Goal: Task Accomplishment & Management: Complete application form

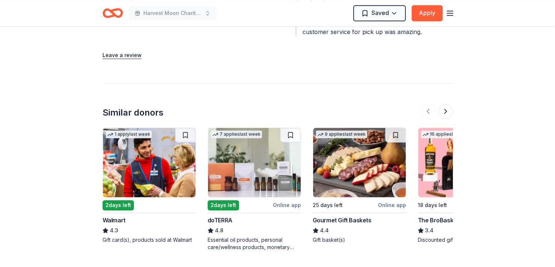
scroll to position [963, 0]
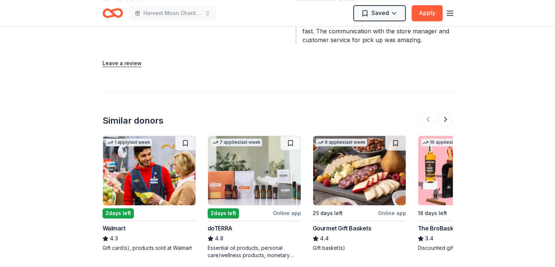
click at [138, 115] on div "Similar donors" at bounding box center [133, 121] width 61 height 12
click at [183, 176] on img at bounding box center [149, 169] width 93 height 69
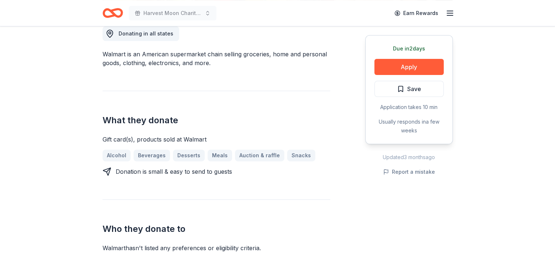
scroll to position [256, 0]
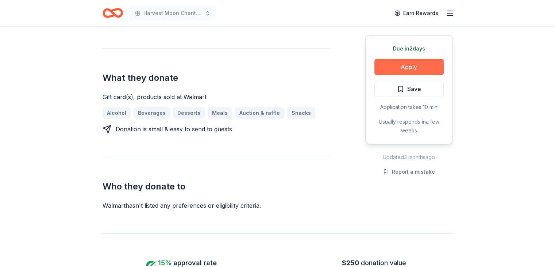
click at [415, 65] on button "Apply" at bounding box center [409, 67] width 69 height 16
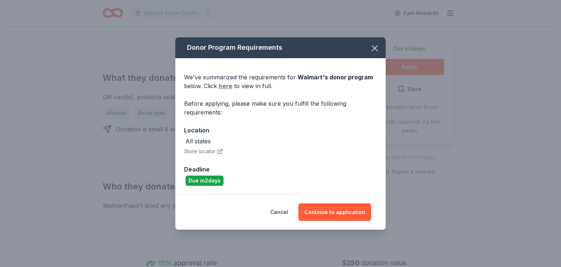
click at [227, 84] on link "here" at bounding box center [226, 85] width 14 height 9
click at [283, 214] on button "Cancel" at bounding box center [279, 212] width 18 height 18
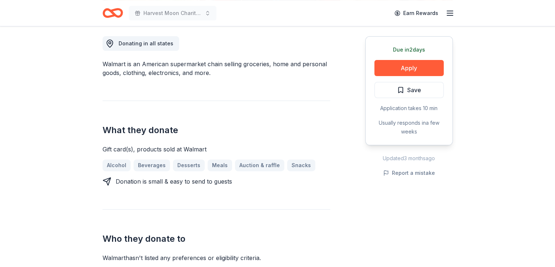
scroll to position [73, 0]
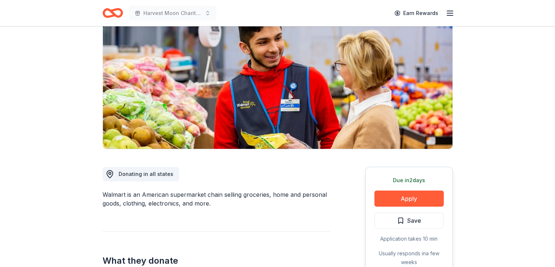
click at [450, 16] on icon "button" at bounding box center [450, 13] width 9 height 9
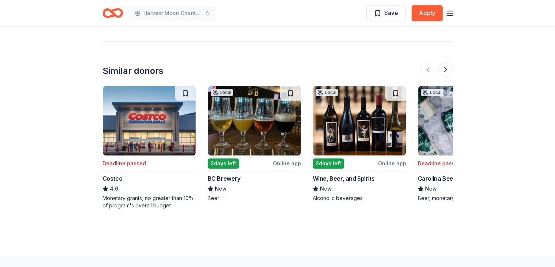
scroll to position [876, 0]
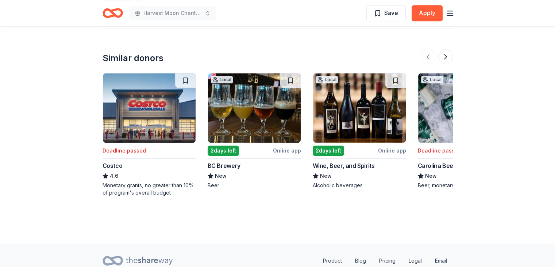
click at [343, 114] on img at bounding box center [359, 107] width 93 height 69
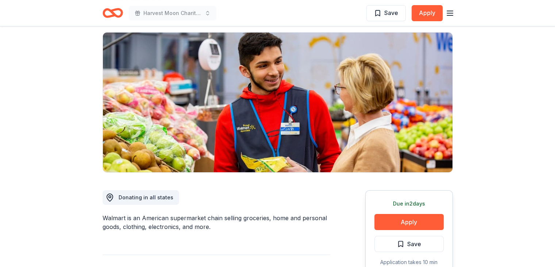
scroll to position [0, 0]
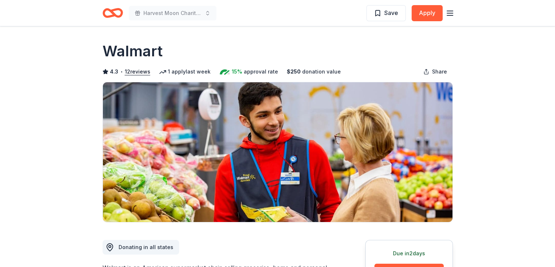
click at [110, 10] on icon "Home" at bounding box center [115, 12] width 11 height 7
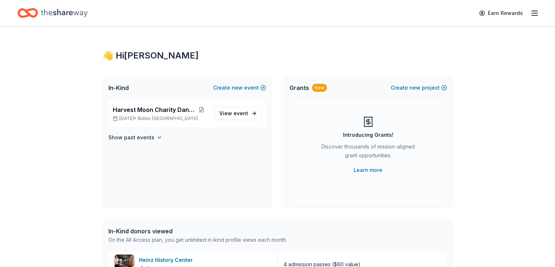
click at [531, 12] on icon "button" at bounding box center [535, 13] width 9 height 9
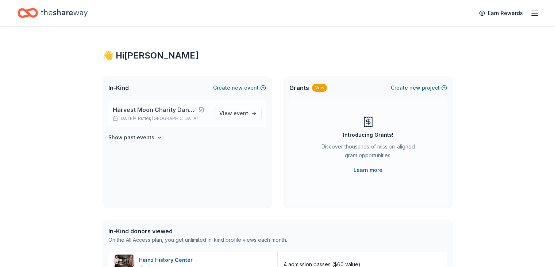
click at [168, 108] on span "Harvest Moon Charity Dance" at bounding box center [154, 109] width 82 height 9
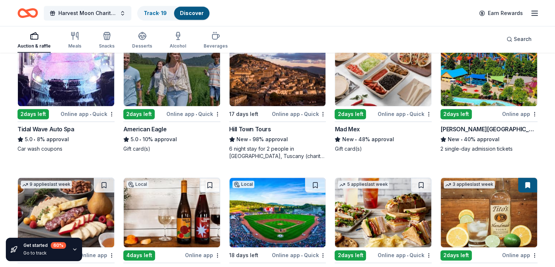
scroll to position [790, 0]
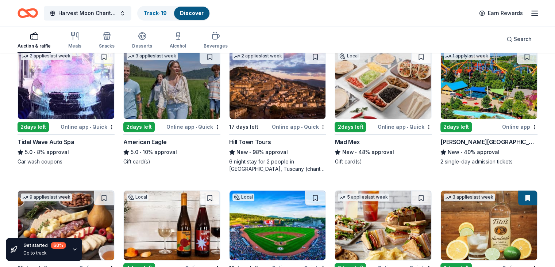
click at [370, 88] on img at bounding box center [383, 83] width 96 height 69
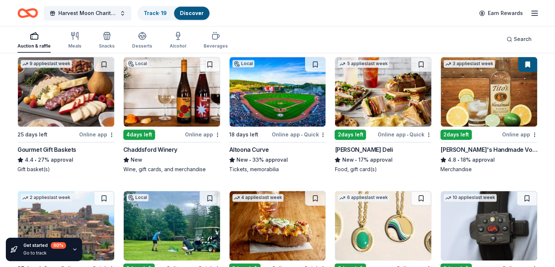
scroll to position [936, 0]
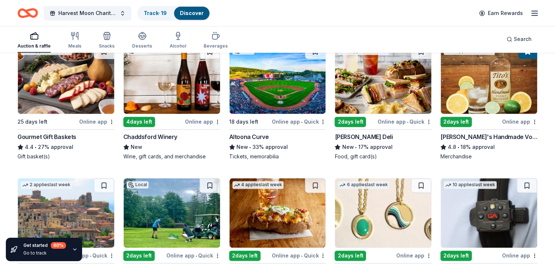
click at [448, 100] on img at bounding box center [489, 78] width 96 height 69
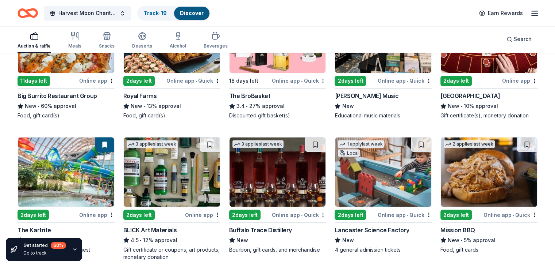
scroll to position [1303, 0]
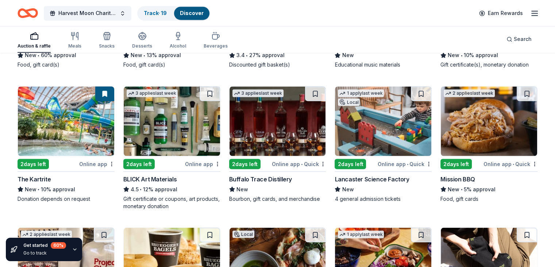
click at [245, 107] on img at bounding box center [278, 120] width 96 height 69
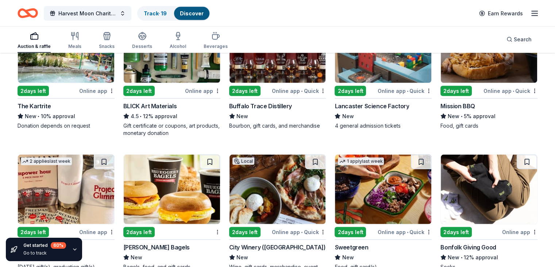
scroll to position [1485, 0]
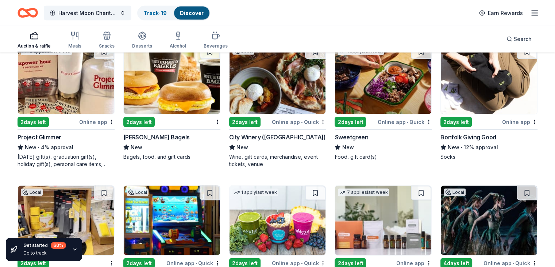
click at [166, 72] on img at bounding box center [172, 79] width 96 height 69
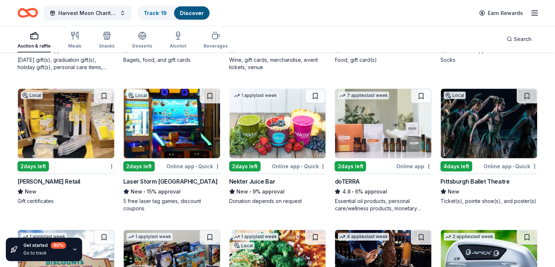
scroll to position [1595, 0]
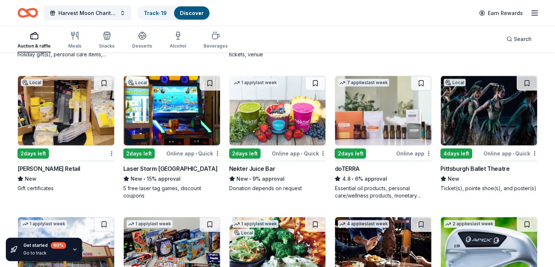
click at [509, 126] on img at bounding box center [489, 110] width 96 height 69
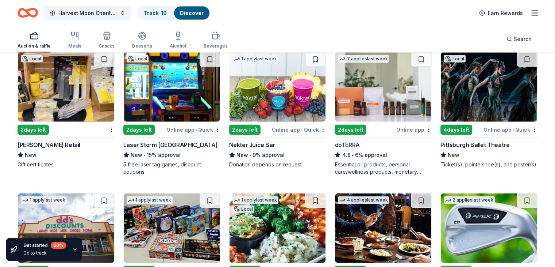
scroll to position [1631, 0]
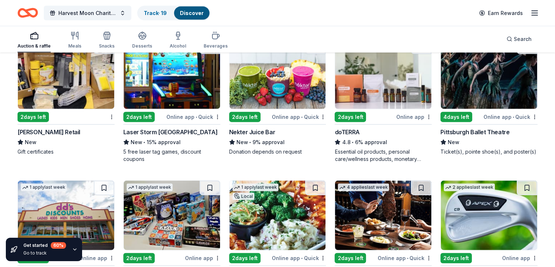
click at [147, 72] on img at bounding box center [172, 73] width 96 height 69
click at [370, 60] on img at bounding box center [383, 73] width 96 height 69
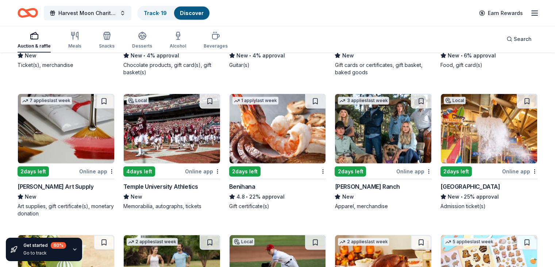
scroll to position [2005, 0]
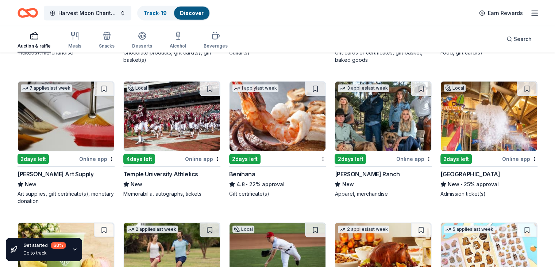
click at [482, 122] on img at bounding box center [489, 115] width 96 height 69
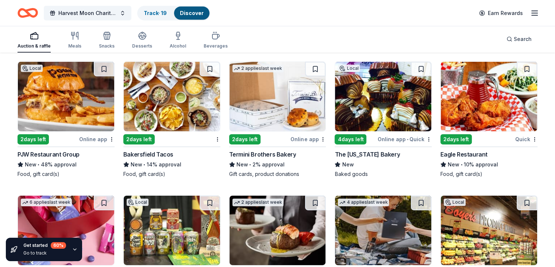
scroll to position [2370, 0]
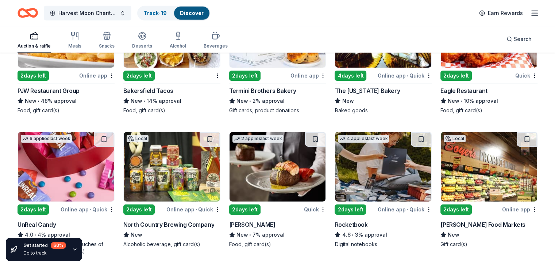
click at [149, 169] on img at bounding box center [172, 166] width 96 height 69
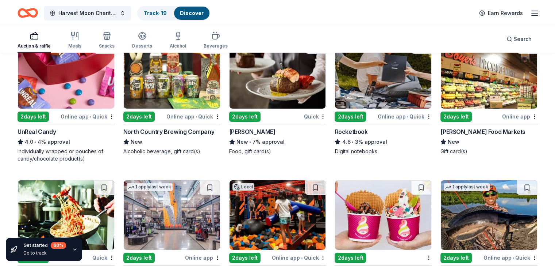
scroll to position [2516, 0]
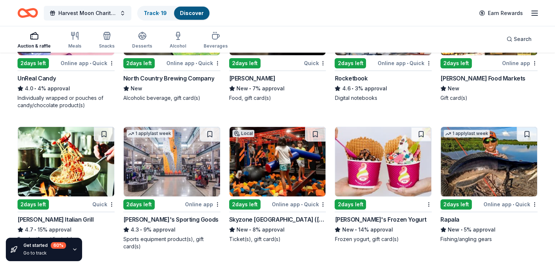
click at [294, 164] on img at bounding box center [278, 161] width 96 height 69
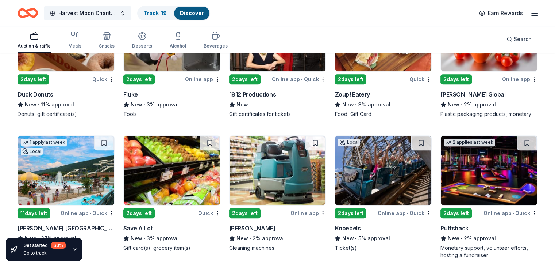
scroll to position [3073, 0]
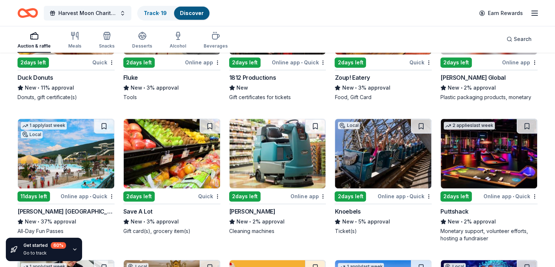
click at [91, 160] on img at bounding box center [66, 153] width 96 height 69
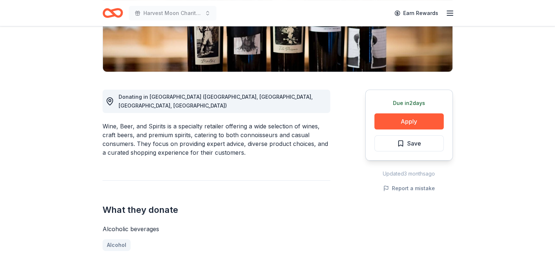
scroll to position [146, 0]
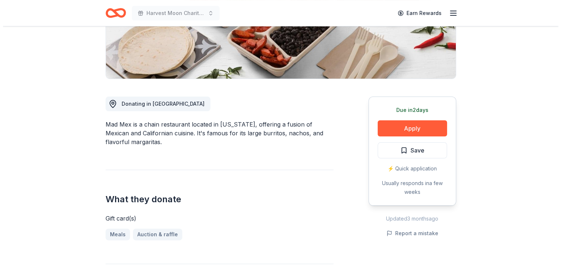
scroll to position [219, 0]
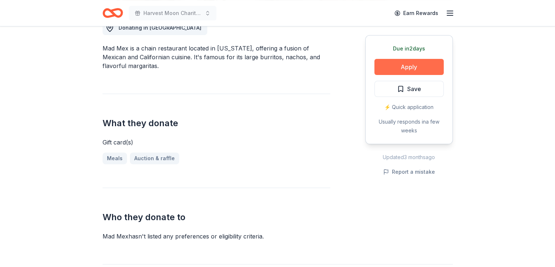
click at [421, 70] on button "Apply" at bounding box center [409, 67] width 69 height 16
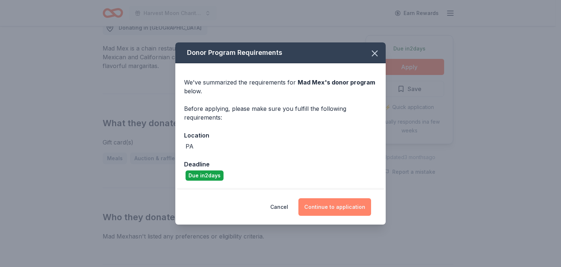
click at [330, 202] on button "Continue to application" at bounding box center [334, 207] width 73 height 18
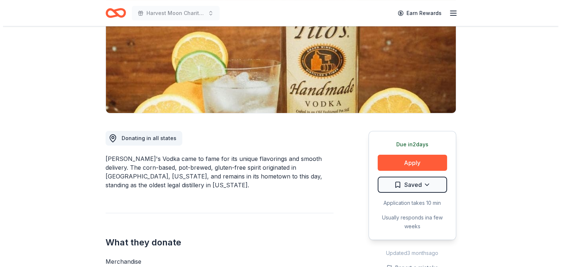
scroll to position [110, 0]
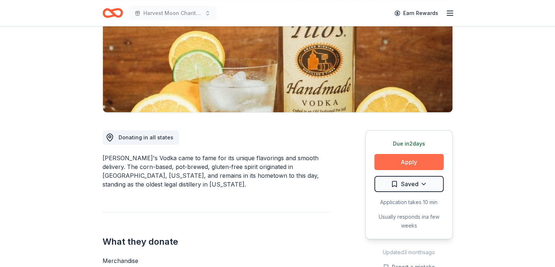
click at [390, 163] on button "Apply" at bounding box center [409, 162] width 69 height 16
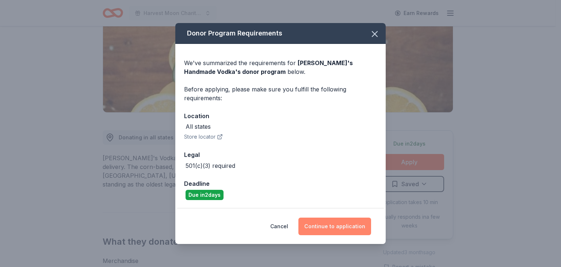
click at [345, 225] on button "Continue to application" at bounding box center [334, 226] width 73 height 18
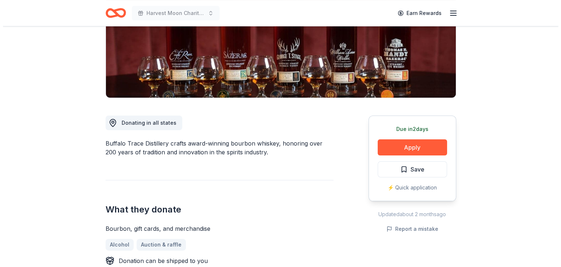
scroll to position [183, 0]
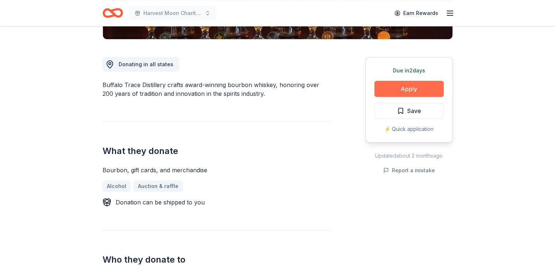
click at [414, 90] on button "Apply" at bounding box center [409, 89] width 69 height 16
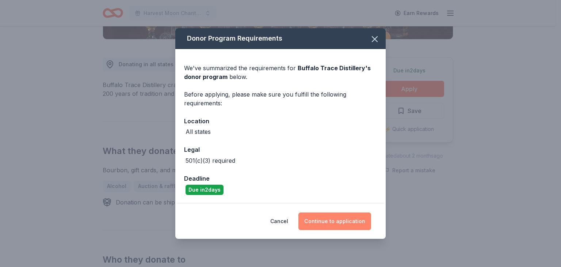
click at [318, 223] on button "Continue to application" at bounding box center [334, 221] width 73 height 18
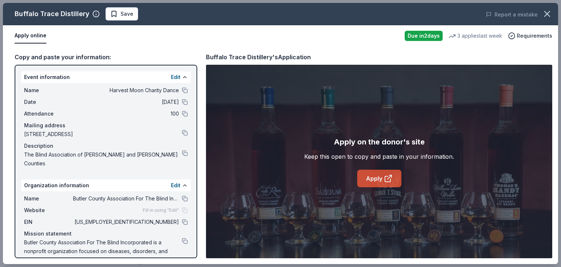
click at [382, 183] on link "Apply" at bounding box center [379, 178] width 44 height 18
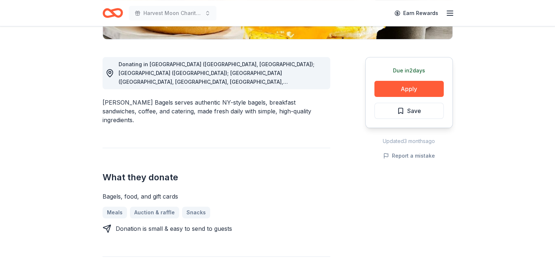
scroll to position [73, 0]
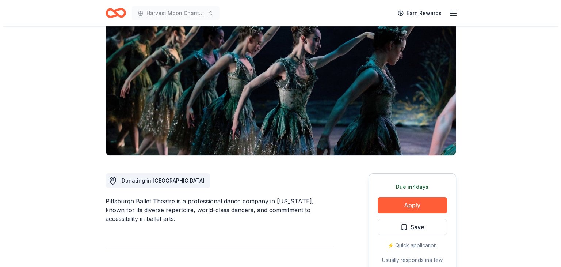
scroll to position [73, 0]
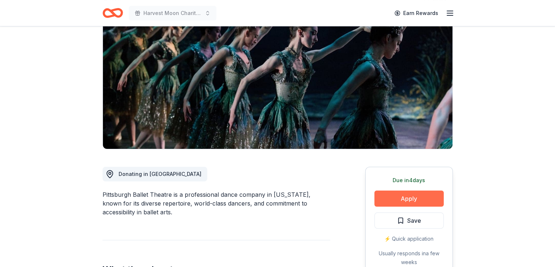
click at [392, 196] on button "Apply" at bounding box center [409, 198] width 69 height 16
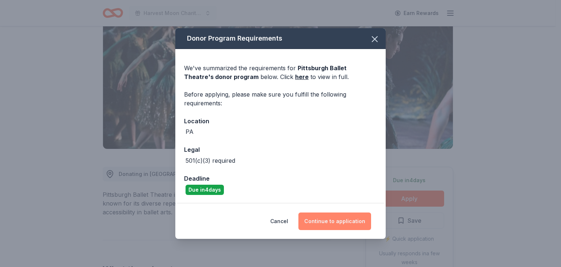
click at [332, 223] on button "Continue to application" at bounding box center [334, 221] width 73 height 18
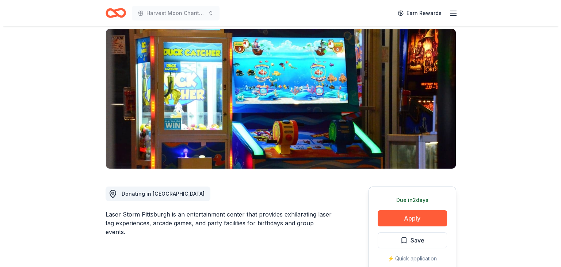
scroll to position [110, 0]
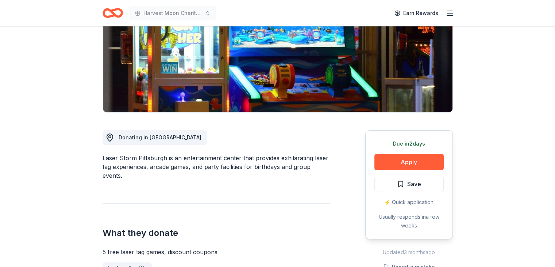
click at [403, 149] on div "Due [DATE] Apply Save ⚡️ Quick application Usually responds in a few weeks" at bounding box center [410, 184] width 88 height 109
click at [405, 163] on button "Apply" at bounding box center [409, 162] width 69 height 16
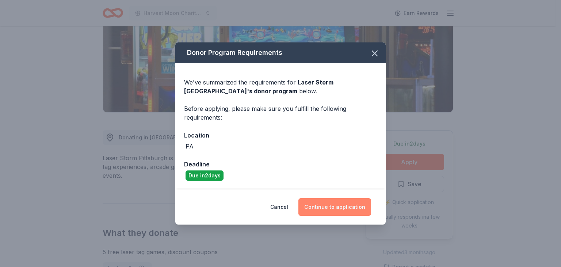
click at [336, 203] on button "Continue to application" at bounding box center [334, 207] width 73 height 18
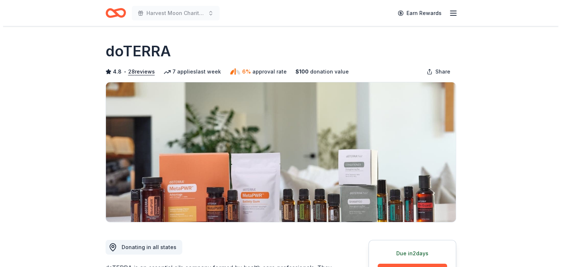
scroll to position [183, 0]
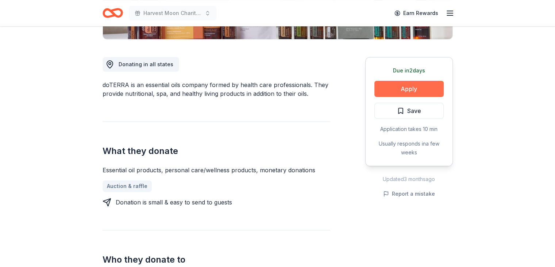
click at [417, 85] on button "Apply" at bounding box center [409, 89] width 69 height 16
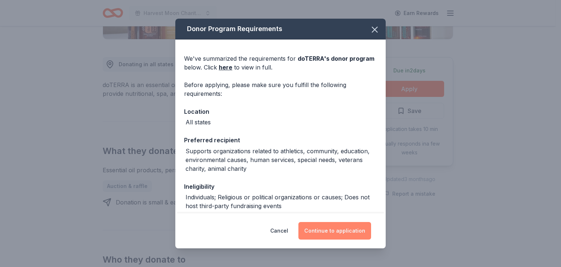
click at [319, 222] on button "Continue to application" at bounding box center [334, 231] width 73 height 18
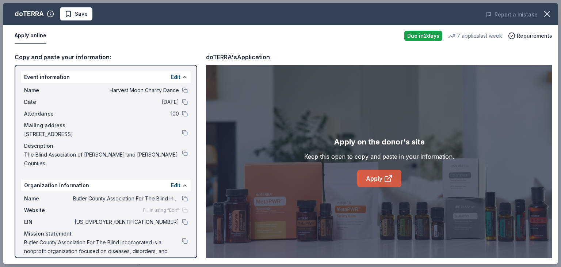
click at [382, 180] on link "Apply" at bounding box center [379, 178] width 44 height 18
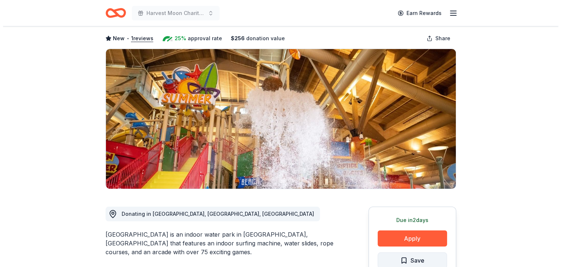
scroll to position [73, 0]
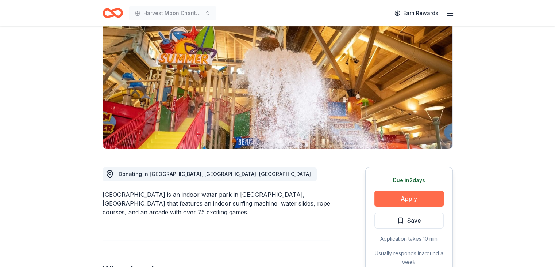
click at [427, 196] on button "Apply" at bounding box center [409, 198] width 69 height 16
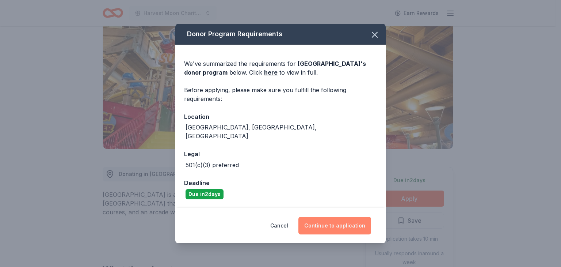
click at [343, 219] on button "Continue to application" at bounding box center [334, 226] width 73 height 18
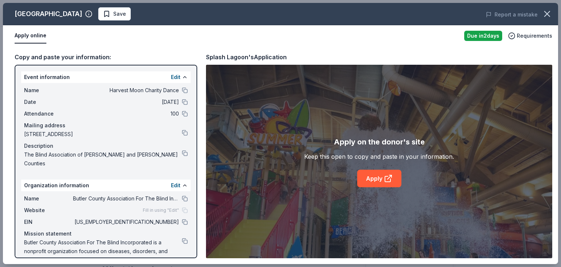
click at [373, 165] on div "Apply on the donor's site Keep this open to copy and paste in your information.…" at bounding box center [379, 161] width 150 height 51
click at [383, 175] on link "Apply" at bounding box center [379, 178] width 44 height 18
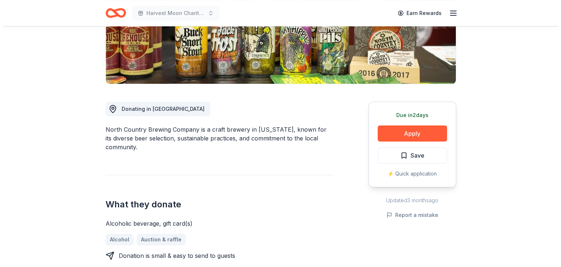
scroll to position [146, 0]
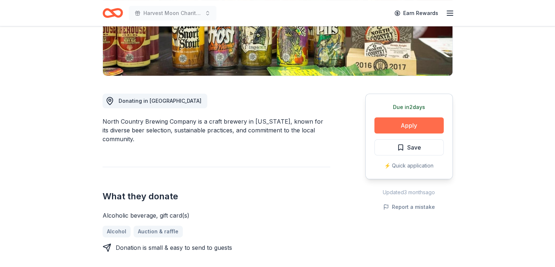
click at [413, 123] on button "Apply" at bounding box center [409, 125] width 69 height 16
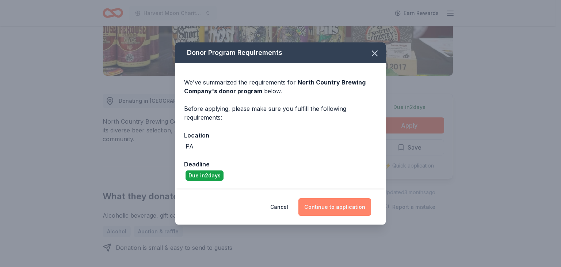
click at [332, 210] on button "Continue to application" at bounding box center [334, 207] width 73 height 18
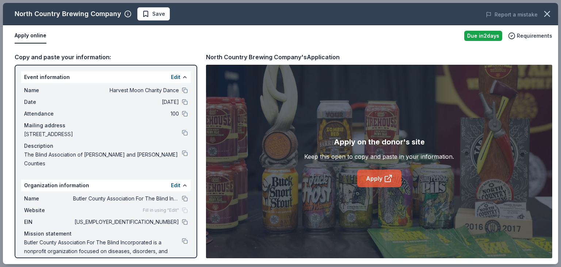
click at [381, 180] on link "Apply" at bounding box center [379, 178] width 44 height 18
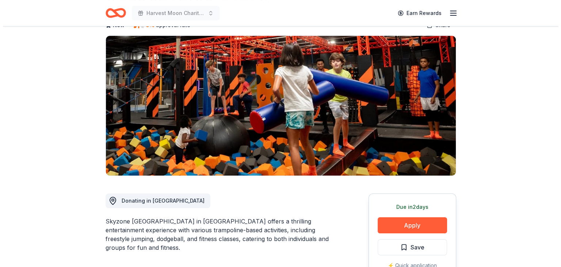
scroll to position [73, 0]
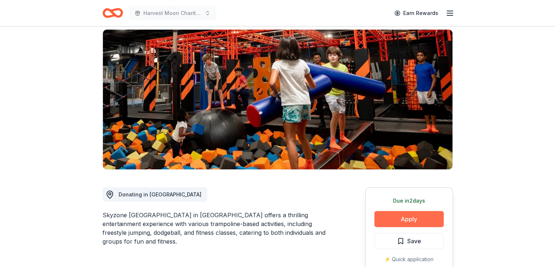
click at [424, 211] on button "Apply" at bounding box center [409, 219] width 69 height 16
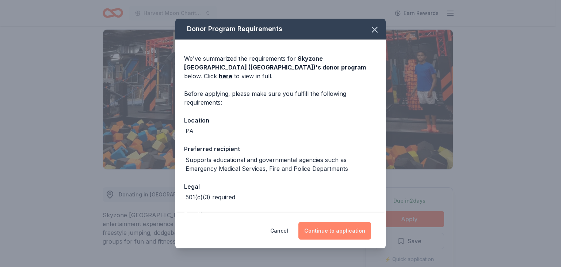
click at [326, 233] on button "Continue to application" at bounding box center [334, 231] width 73 height 18
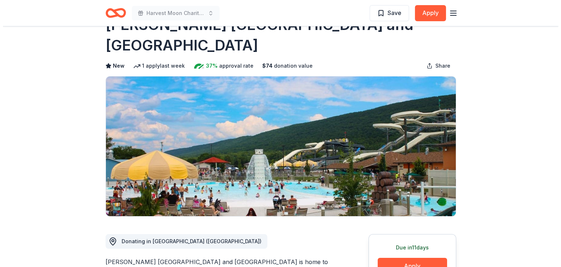
scroll to position [146, 0]
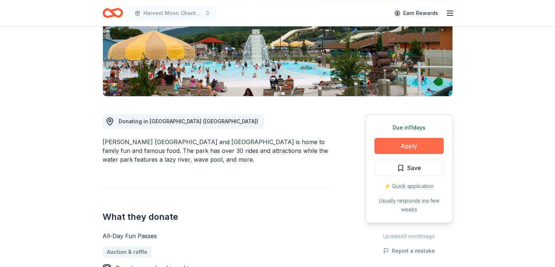
click at [419, 144] on button "Apply" at bounding box center [409, 146] width 69 height 16
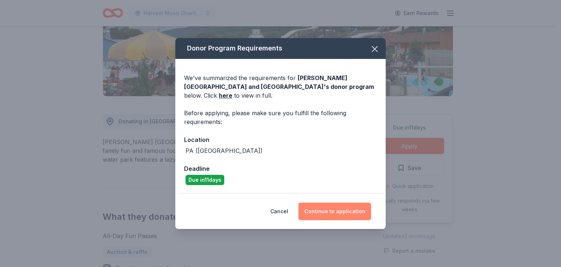
click at [342, 206] on button "Continue to application" at bounding box center [334, 211] width 73 height 18
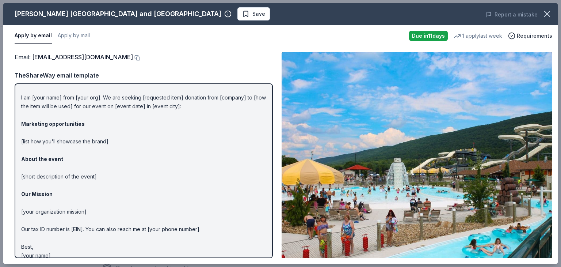
scroll to position [22, 0]
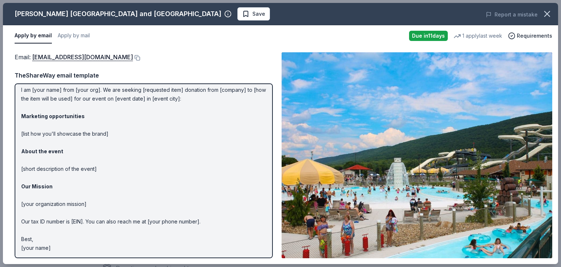
click at [45, 247] on p "Hi [name/there], I am [your name] from [your org]. We are seeking [requested it…" at bounding box center [143, 160] width 245 height 184
click at [48, 242] on p "Hi [name/there], I am [your name] from [your org]. We are seeking [requested it…" at bounding box center [143, 160] width 245 height 184
click at [51, 246] on p "Hi [name/there], I am [your name] from [your org]. We are seeking [requested it…" at bounding box center [143, 160] width 245 height 184
click at [41, 247] on p "Hi [name/there], I am [your name] from [your org]. We are seeking [requested it…" at bounding box center [143, 160] width 245 height 184
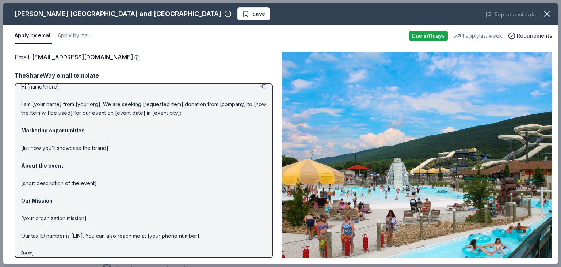
scroll to position [0, 0]
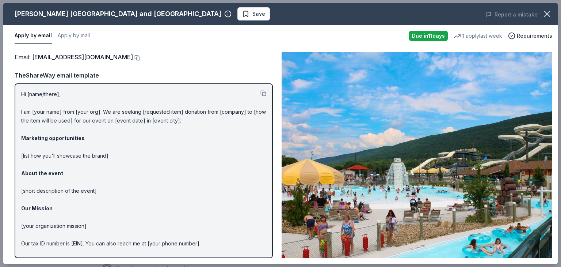
click at [48, 99] on p "Hi [name/there], I am [your name] from [your org]. We are seeking [requested it…" at bounding box center [143, 182] width 245 height 184
click at [85, 57] on link "parkinfo@delgrossos.com" at bounding box center [82, 56] width 101 height 9
click at [161, 165] on p "Hi [name/there], I am [your name] from [your org]. We are seeking [requested it…" at bounding box center [143, 182] width 245 height 184
click at [252, 18] on span "Save" at bounding box center [258, 13] width 13 height 9
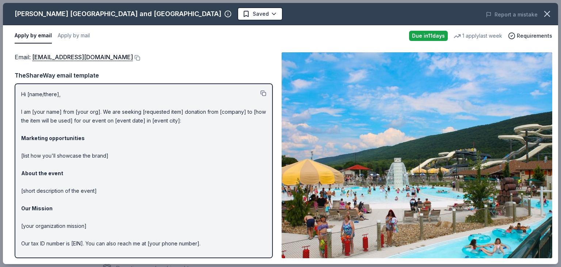
click at [260, 92] on button at bounding box center [263, 93] width 6 height 6
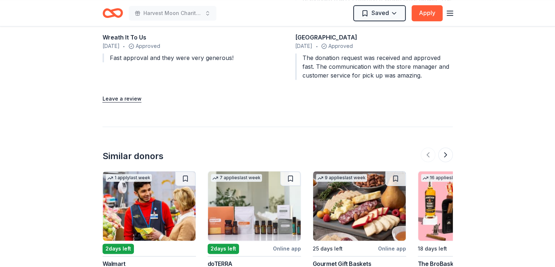
scroll to position [926, 0]
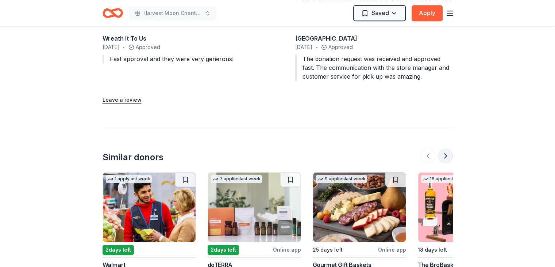
click at [444, 148] on button at bounding box center [446, 155] width 15 height 15
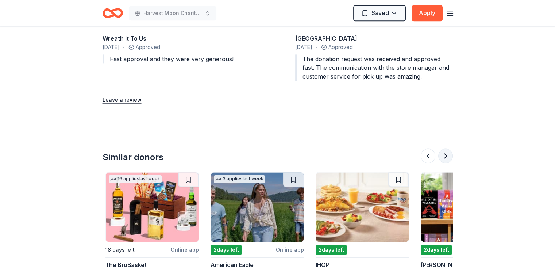
scroll to position [0, 316]
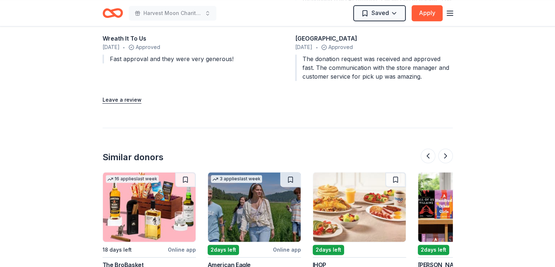
click at [142, 203] on img at bounding box center [149, 206] width 93 height 69
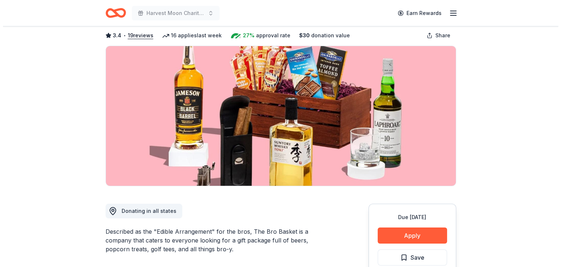
scroll to position [37, 0]
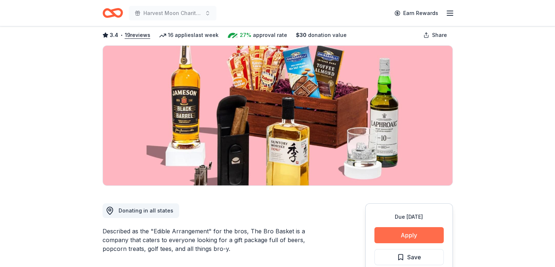
click at [410, 236] on button "Apply" at bounding box center [409, 235] width 69 height 16
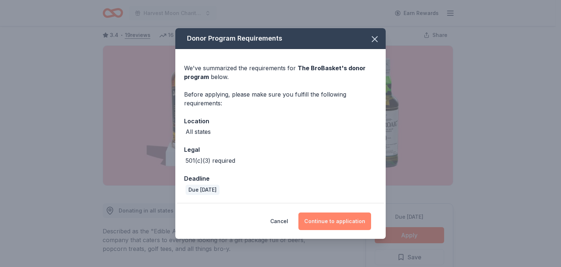
click at [328, 219] on button "Continue to application" at bounding box center [334, 221] width 73 height 18
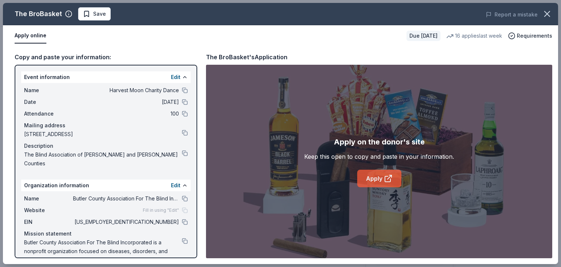
click at [368, 176] on link "Apply" at bounding box center [379, 178] width 44 height 18
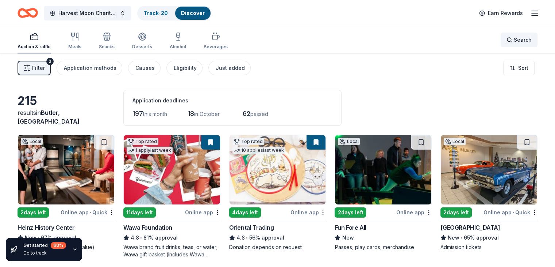
click at [507, 40] on div "Search" at bounding box center [519, 39] width 25 height 9
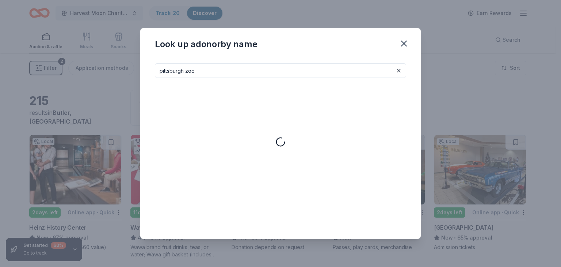
type input "pittsburgh zoo"
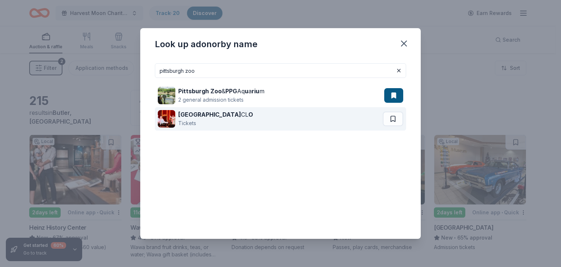
click at [228, 125] on div "Pittsburgh CL O Tickets" at bounding box center [270, 118] width 225 height 23
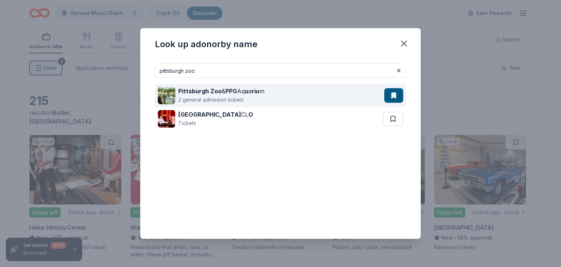
click at [221, 90] on strong "Pittsburgh Zoo" at bounding box center [199, 90] width 43 height 7
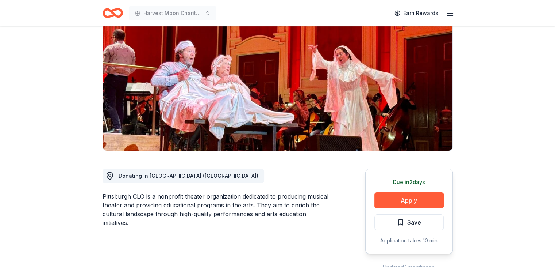
scroll to position [73, 0]
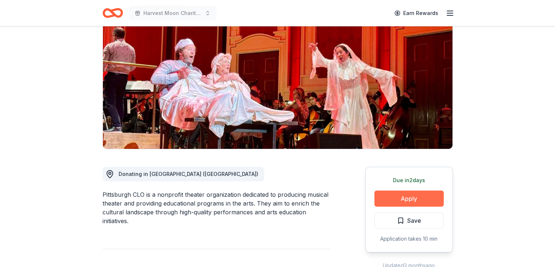
click at [416, 197] on button "Apply" at bounding box center [409, 198] width 69 height 16
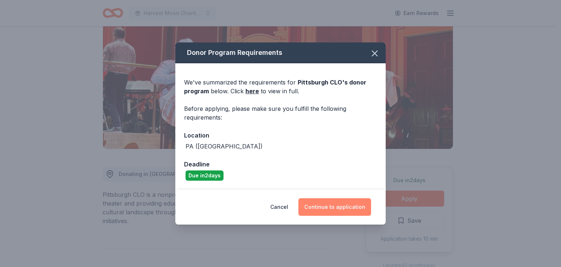
click at [355, 208] on button "Continue to application" at bounding box center [334, 207] width 73 height 18
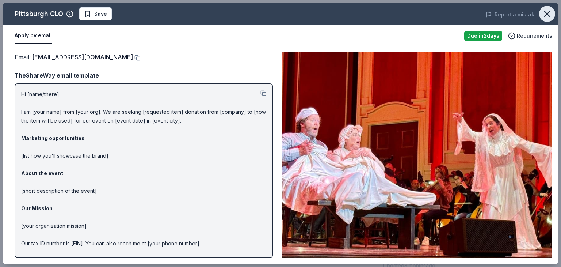
click at [546, 14] on icon "button" at bounding box center [547, 14] width 10 height 10
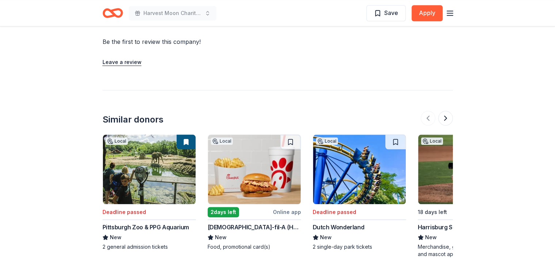
scroll to position [767, 0]
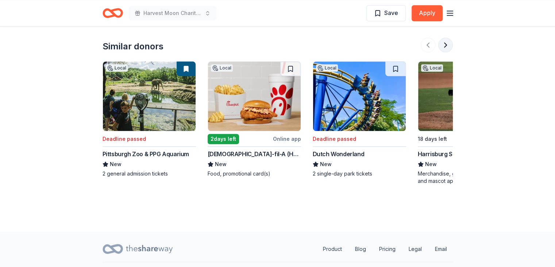
click at [443, 52] on button at bounding box center [446, 45] width 15 height 15
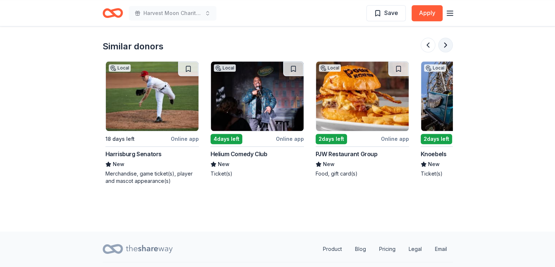
scroll to position [0, 316]
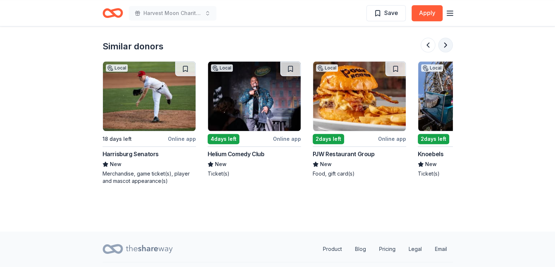
click at [443, 52] on button at bounding box center [446, 45] width 15 height 15
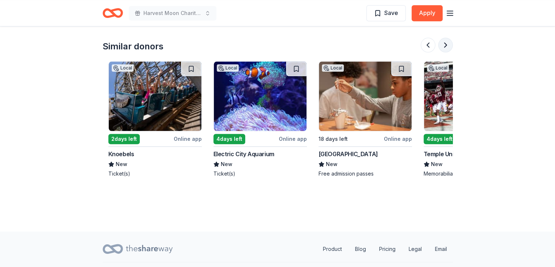
scroll to position [0, 631]
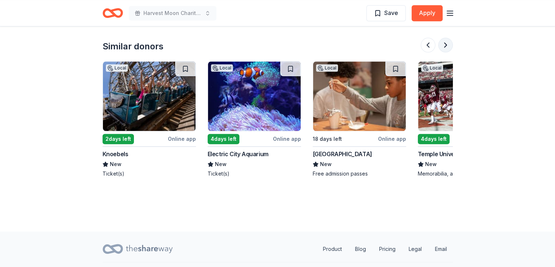
click at [443, 52] on button at bounding box center [446, 45] width 15 height 15
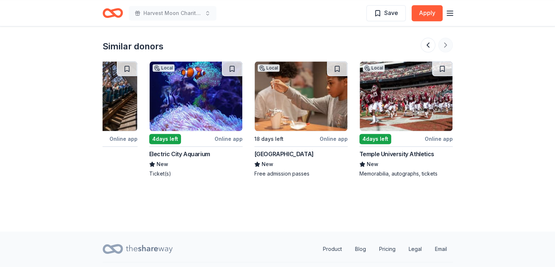
click at [443, 52] on div at bounding box center [437, 45] width 32 height 15
click at [410, 141] on div "Local 4 days left Online app Temple University Athletics New Memorabilia, autog…" at bounding box center [406, 119] width 93 height 116
click at [422, 51] on button at bounding box center [428, 45] width 15 height 15
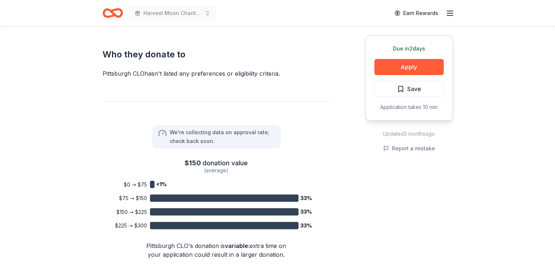
scroll to position [402, 0]
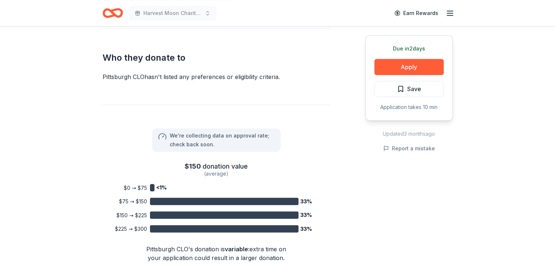
click at [104, 15] on icon "Home" at bounding box center [109, 12] width 11 height 7
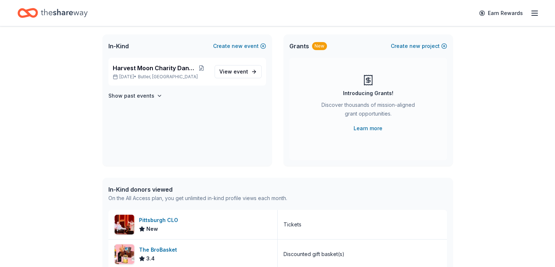
scroll to position [73, 0]
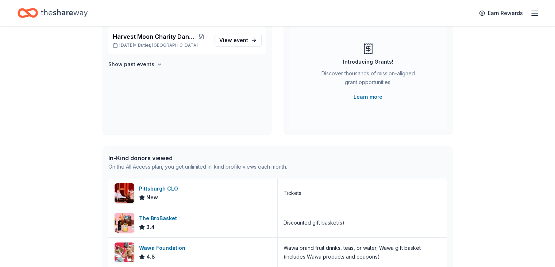
click at [164, 161] on div "In-Kind donors viewed" at bounding box center [197, 157] width 179 height 9
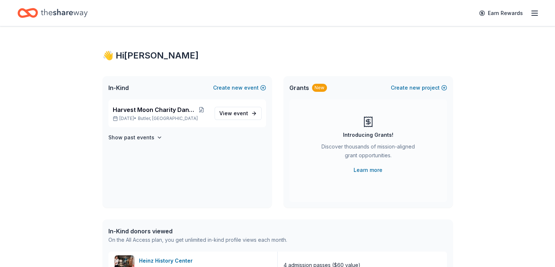
scroll to position [681, 0]
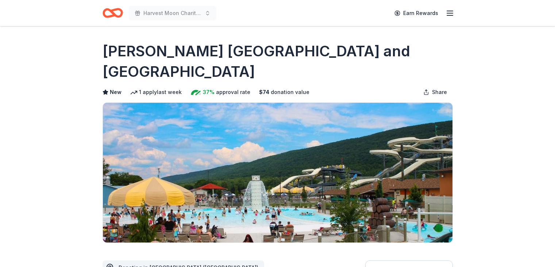
scroll to position [146, 0]
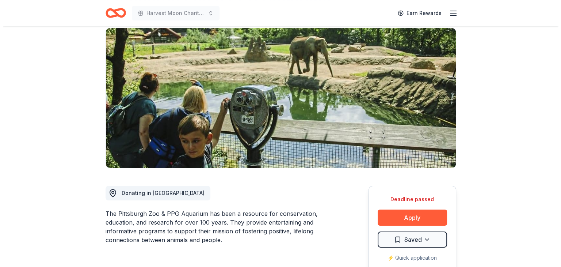
scroll to position [73, 0]
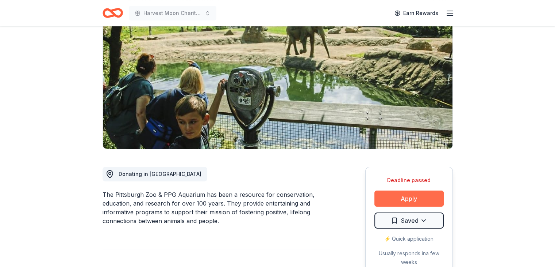
click at [428, 198] on button "Apply" at bounding box center [409, 198] width 69 height 16
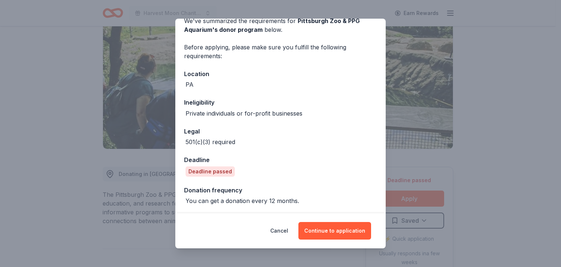
scroll to position [38, 0]
click at [323, 222] on button "Continue to application" at bounding box center [334, 231] width 73 height 18
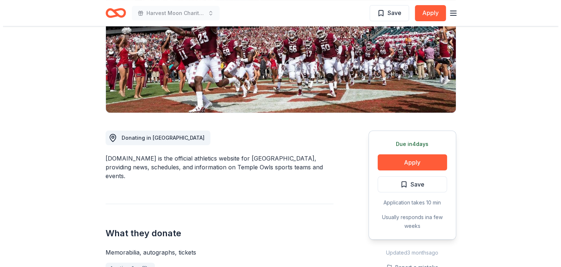
scroll to position [110, 0]
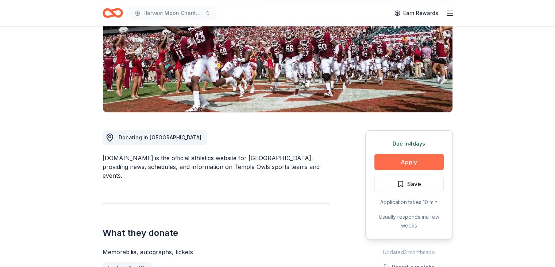
click at [412, 158] on button "Apply" at bounding box center [409, 162] width 69 height 16
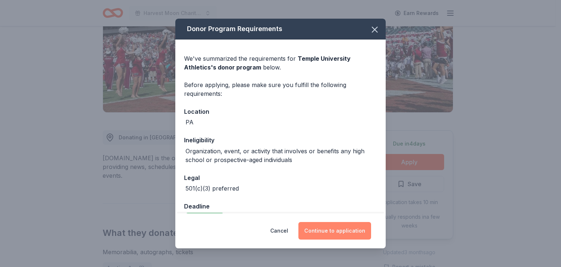
click at [330, 237] on button "Continue to application" at bounding box center [334, 231] width 73 height 18
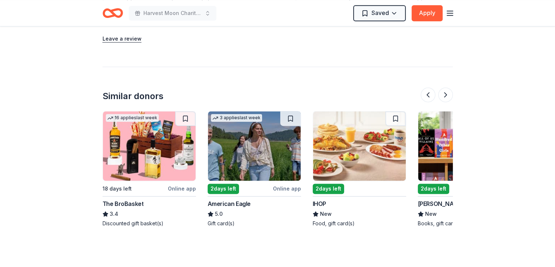
scroll to position [1000, 0]
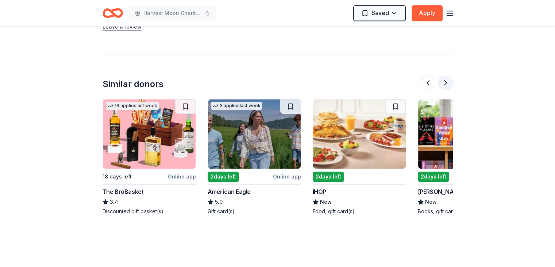
click at [450, 75] on button at bounding box center [446, 82] width 15 height 15
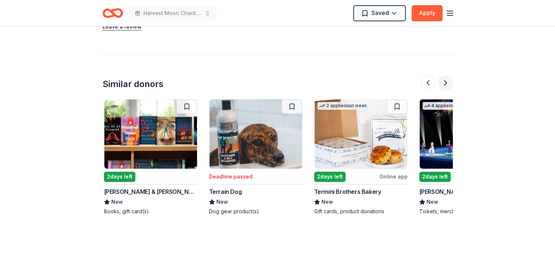
scroll to position [0, 631]
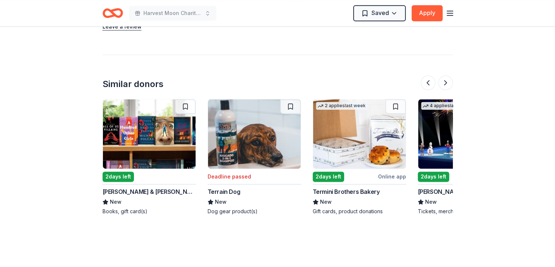
click at [432, 129] on img at bounding box center [465, 133] width 93 height 69
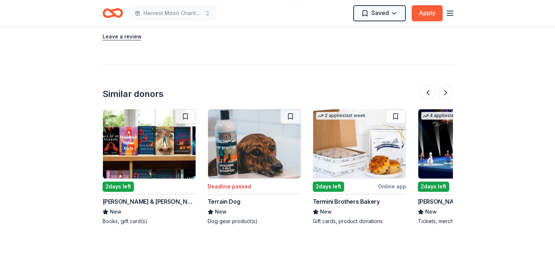
scroll to position [963, 0]
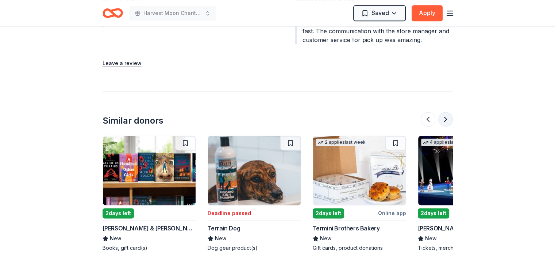
click at [444, 112] on button at bounding box center [446, 119] width 15 height 15
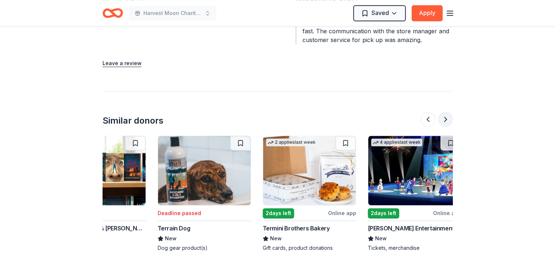
scroll to position [0, 689]
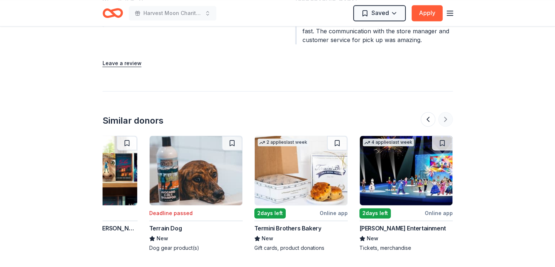
click at [444, 112] on div at bounding box center [437, 119] width 32 height 15
click at [423, 112] on button at bounding box center [428, 119] width 15 height 15
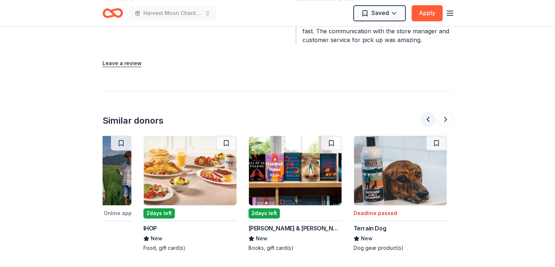
click at [423, 112] on button at bounding box center [428, 119] width 15 height 15
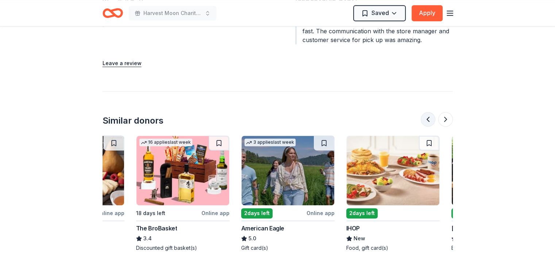
click at [423, 112] on button at bounding box center [428, 119] width 15 height 15
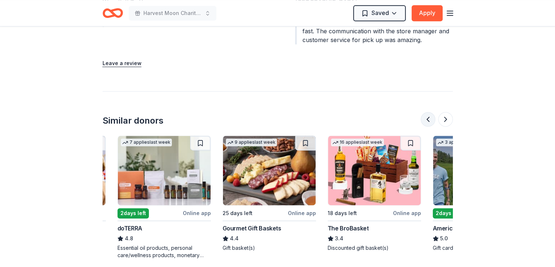
click at [423, 112] on button at bounding box center [428, 119] width 15 height 15
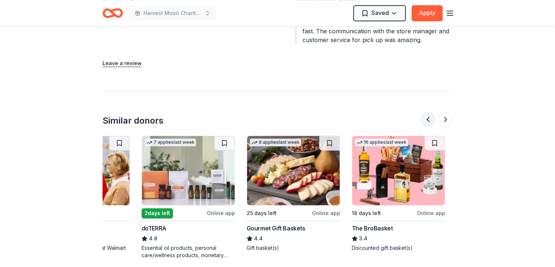
scroll to position [0, 2]
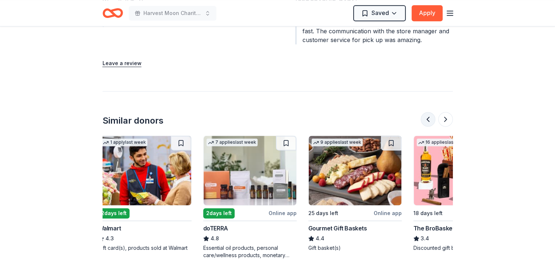
click at [423, 112] on button at bounding box center [428, 119] width 15 height 15
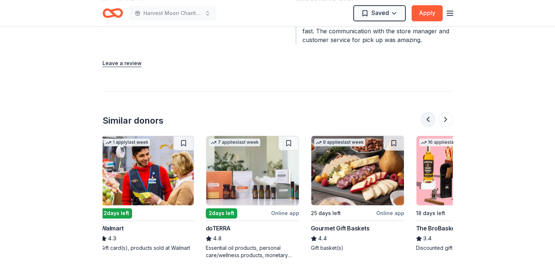
scroll to position [0, 0]
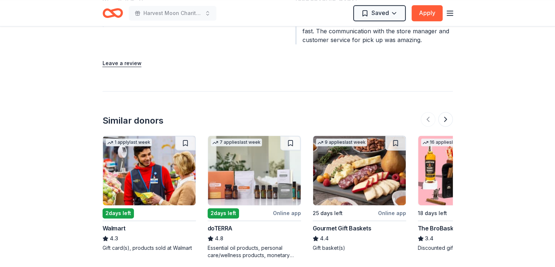
click at [422, 112] on div at bounding box center [437, 119] width 32 height 15
click at [121, 115] on div "Similar donors" at bounding box center [133, 121] width 61 height 12
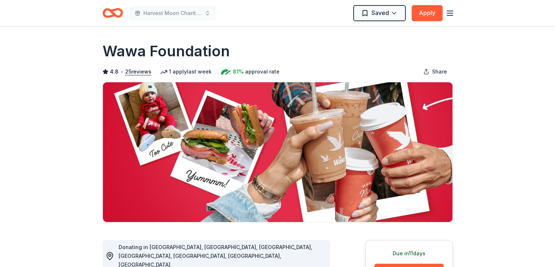
click at [445, 9] on div "Saved Apply" at bounding box center [404, 12] width 101 height 17
click at [446, 11] on icon "button" at bounding box center [450, 13] width 9 height 9
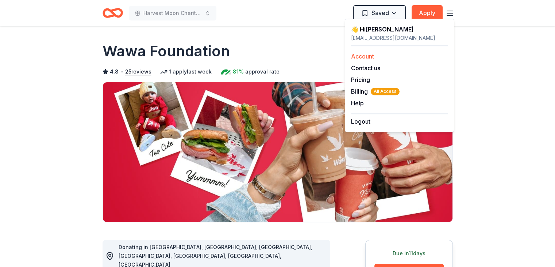
click at [373, 57] on link "Account" at bounding box center [362, 56] width 23 height 7
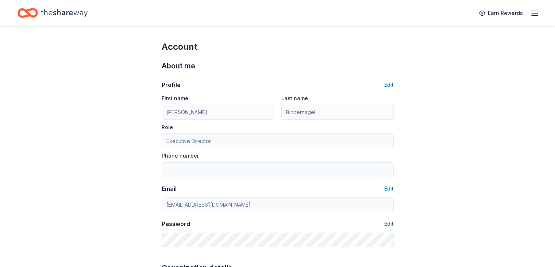
click at [519, 18] on div "Earn Rewards" at bounding box center [507, 12] width 64 height 17
click at [531, 16] on icon "button" at bounding box center [535, 13] width 9 height 9
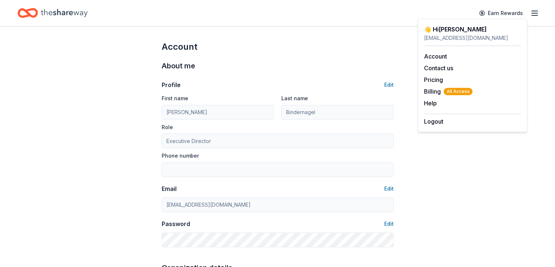
click at [287, 48] on div "Account" at bounding box center [278, 47] width 232 height 12
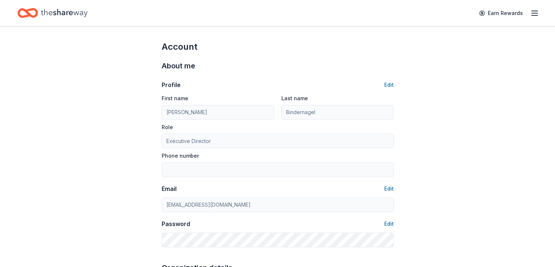
click at [38, 11] on icon "Home" at bounding box center [28, 12] width 20 height 17
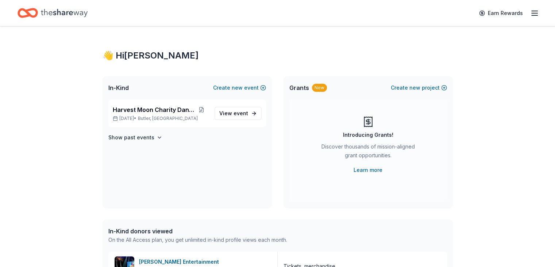
click at [74, 14] on icon "Home" at bounding box center [64, 12] width 47 height 15
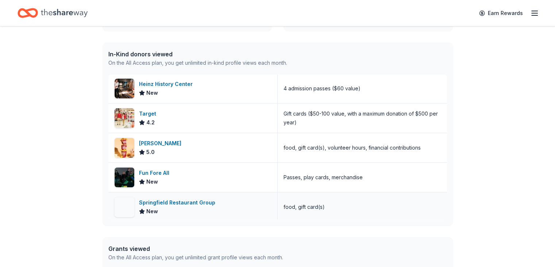
scroll to position [140, 0]
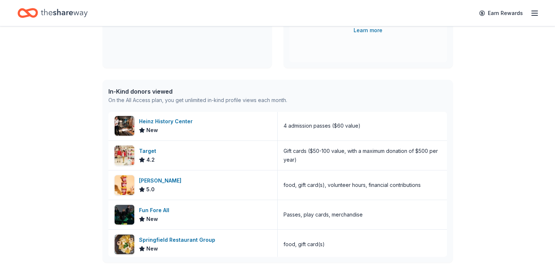
click at [139, 92] on div "In-Kind donors viewed" at bounding box center [197, 91] width 179 height 9
click at [145, 94] on div "In-Kind donors viewed" at bounding box center [197, 91] width 179 height 9
click at [140, 89] on div "In-Kind donors viewed" at bounding box center [197, 91] width 179 height 9
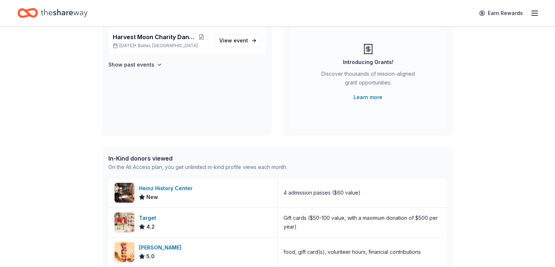
scroll to position [0, 0]
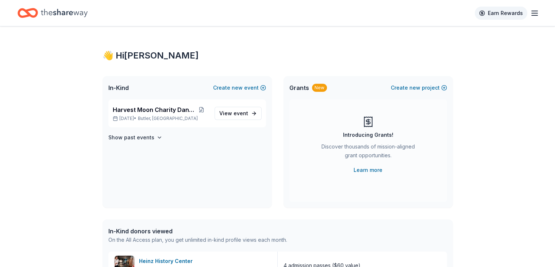
click at [501, 14] on link "Earn Rewards" at bounding box center [501, 13] width 53 height 13
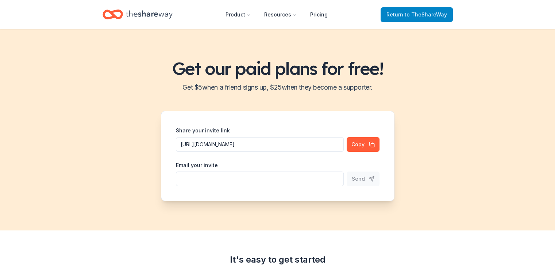
click at [404, 17] on span "Return to TheShareWay" at bounding box center [417, 14] width 61 height 9
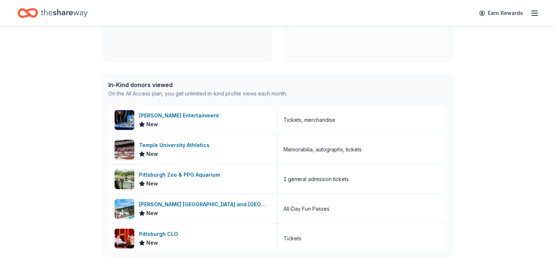
scroll to position [322, 0]
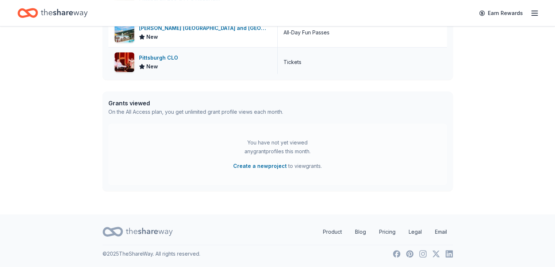
click at [145, 51] on div "Pittsburgh CLO New" at bounding box center [192, 61] width 169 height 29
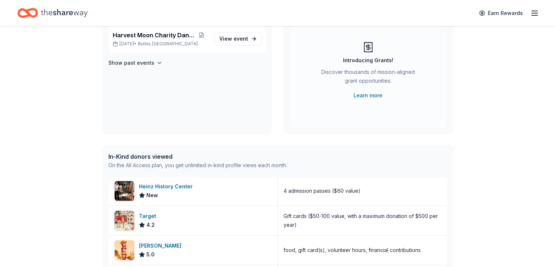
scroll to position [0, 0]
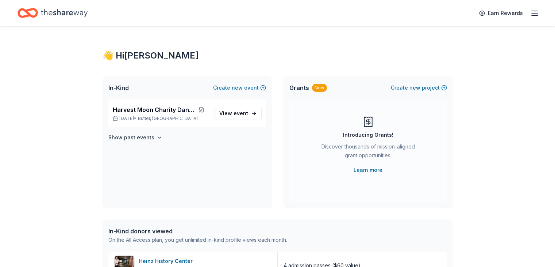
click at [72, 15] on icon "Home" at bounding box center [64, 13] width 47 height 8
click at [135, 56] on div "👋 Hi Jennifer" at bounding box center [278, 56] width 351 height 12
click at [106, 86] on div "In-Kind Create new event" at bounding box center [187, 87] width 169 height 23
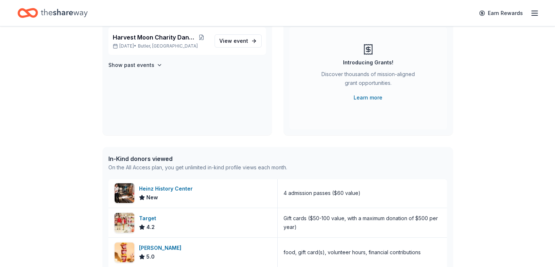
scroll to position [73, 0]
click at [147, 161] on div "In-Kind donors viewed" at bounding box center [197, 157] width 179 height 9
click at [189, 183] on div "Heinz History Center" at bounding box center [167, 187] width 57 height 9
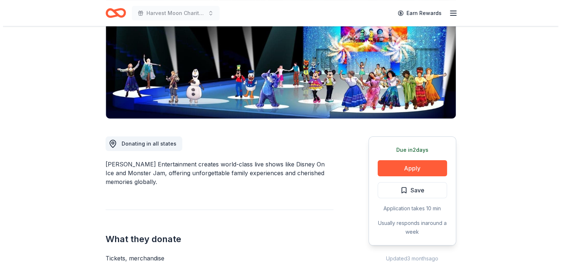
scroll to position [146, 0]
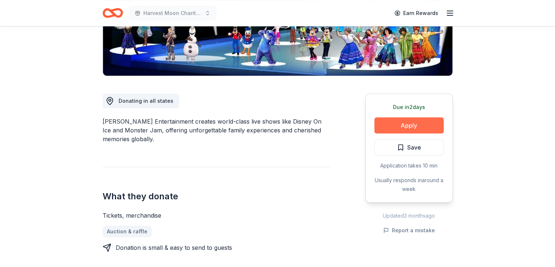
click at [414, 126] on button "Apply" at bounding box center [409, 125] width 69 height 16
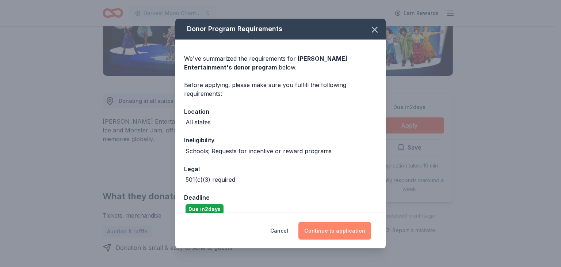
click at [328, 237] on button "Continue to application" at bounding box center [334, 231] width 73 height 18
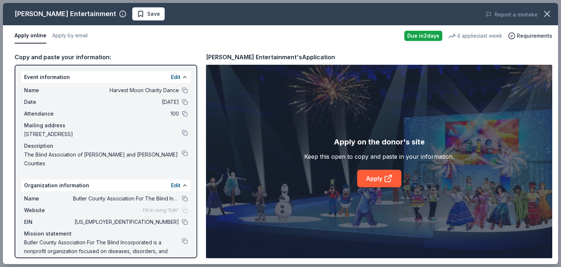
click at [390, 167] on div "Apply on the donor's site Keep this open to copy and paste in your information.…" at bounding box center [379, 161] width 150 height 51
click at [382, 174] on link "Apply" at bounding box center [379, 178] width 44 height 18
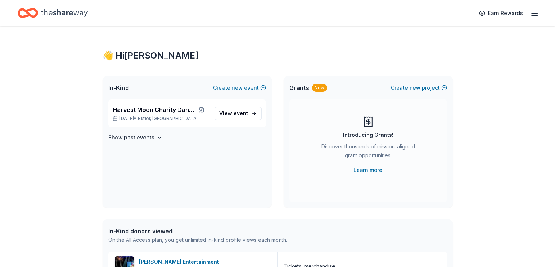
scroll to position [711, 0]
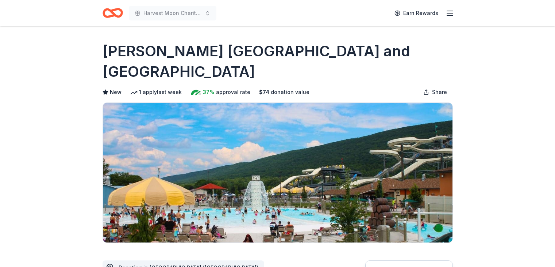
scroll to position [146, 0]
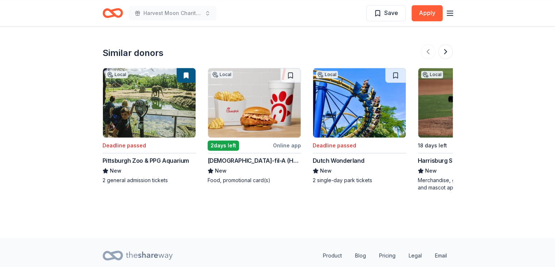
scroll to position [792, 0]
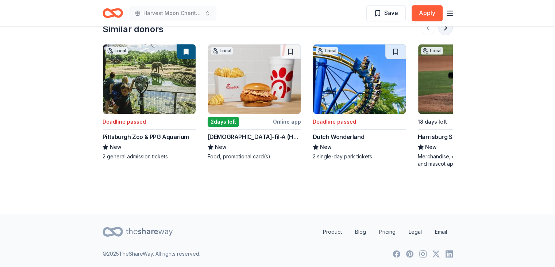
click at [449, 34] on button at bounding box center [446, 27] width 15 height 15
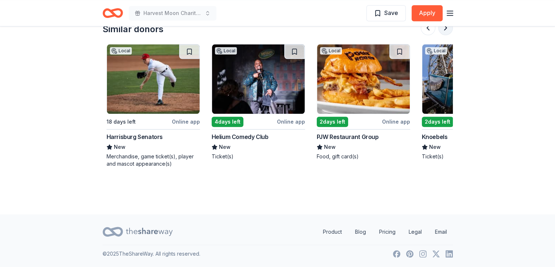
scroll to position [0, 316]
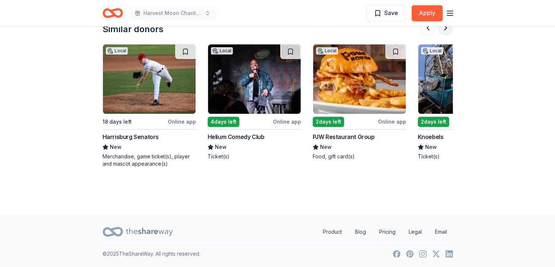
click at [449, 34] on button at bounding box center [446, 27] width 15 height 15
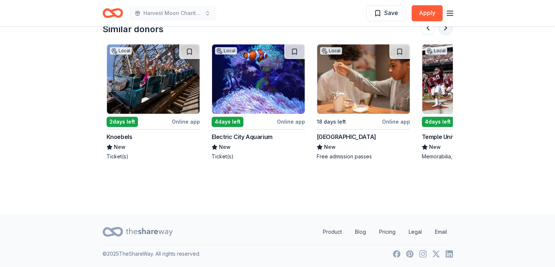
scroll to position [0, 631]
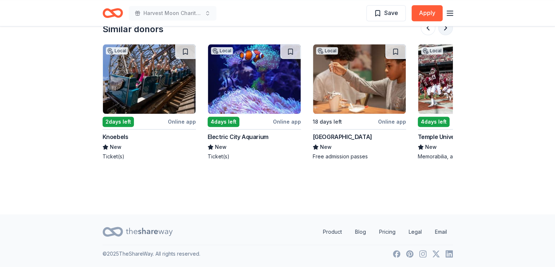
click at [449, 34] on button at bounding box center [446, 27] width 15 height 15
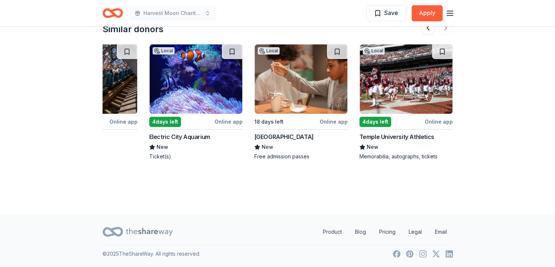
click at [194, 96] on img at bounding box center [196, 78] width 93 height 69
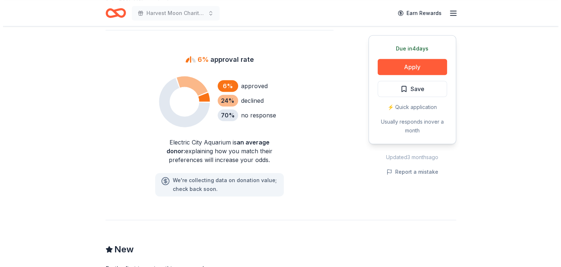
scroll to position [438, 0]
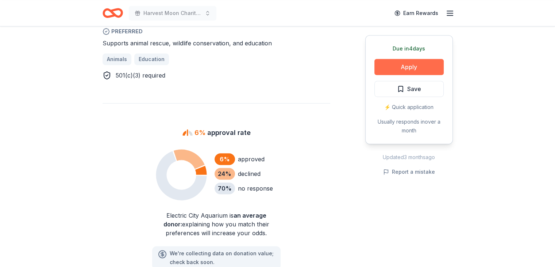
click at [407, 60] on button "Apply" at bounding box center [409, 67] width 69 height 16
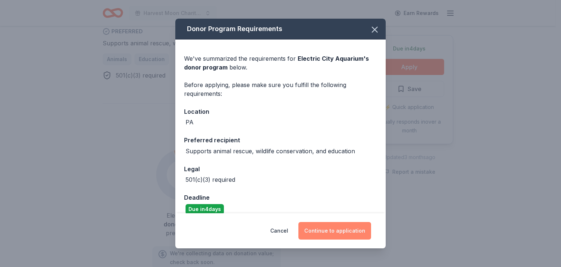
click at [341, 226] on button "Continue to application" at bounding box center [334, 231] width 73 height 18
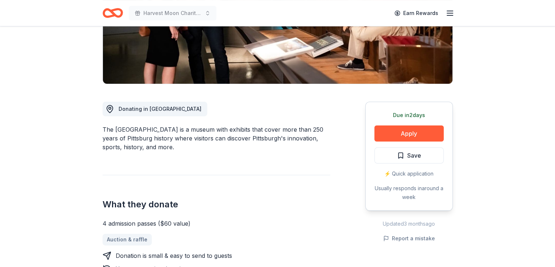
scroll to position [146, 0]
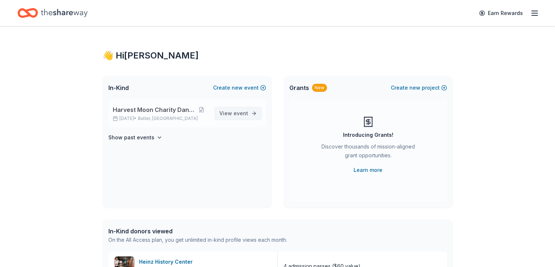
click at [250, 108] on link "View event" at bounding box center [238, 113] width 47 height 13
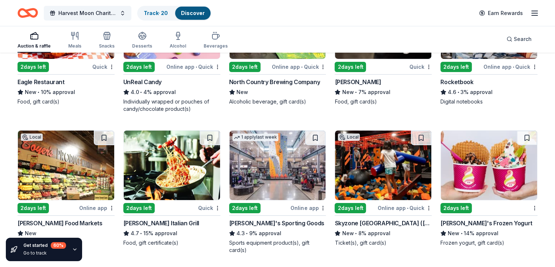
scroll to position [2556, 0]
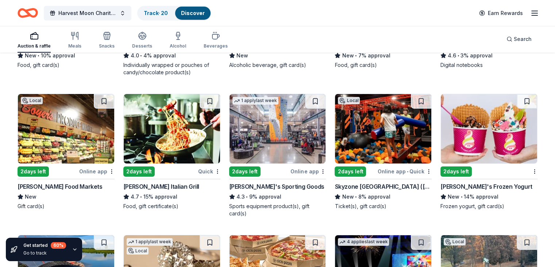
click at [197, 137] on img at bounding box center [172, 128] width 96 height 69
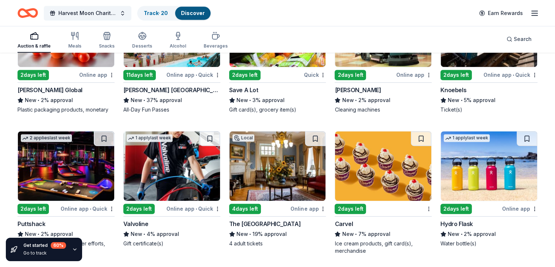
scroll to position [3214, 0]
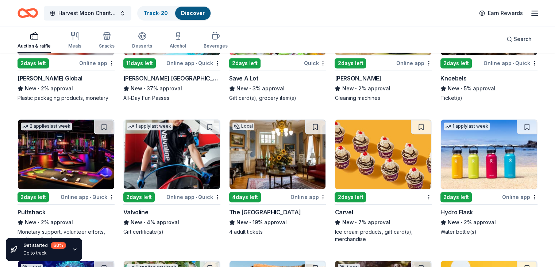
click at [191, 153] on img at bounding box center [172, 153] width 96 height 69
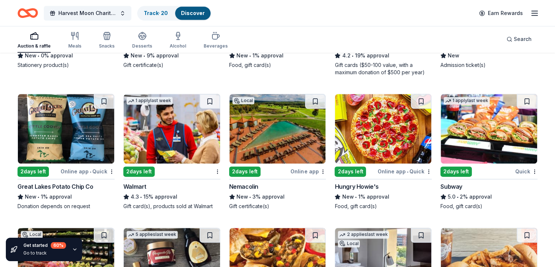
scroll to position [3674, 0]
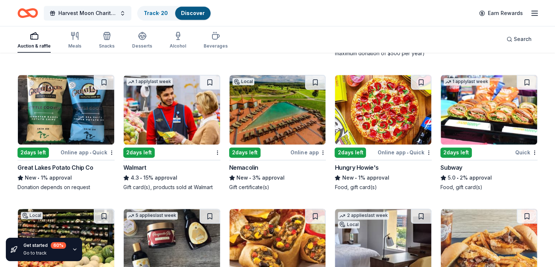
click at [194, 130] on img at bounding box center [172, 109] width 96 height 69
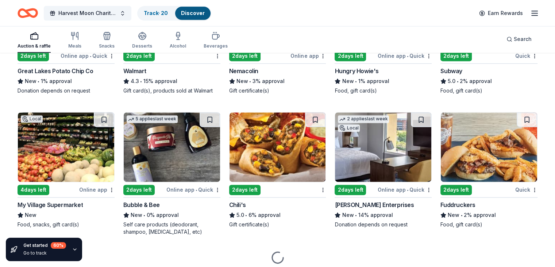
scroll to position [3783, 0]
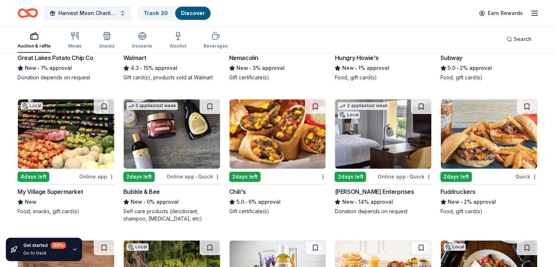
click at [371, 164] on img at bounding box center [383, 133] width 96 height 69
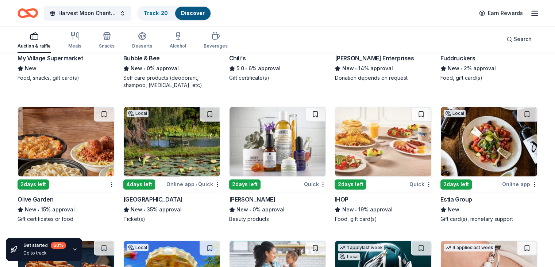
scroll to position [3929, 0]
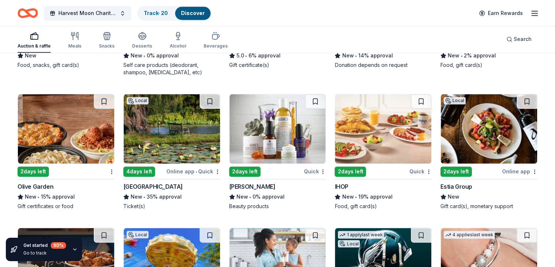
click at [62, 140] on img at bounding box center [66, 128] width 96 height 69
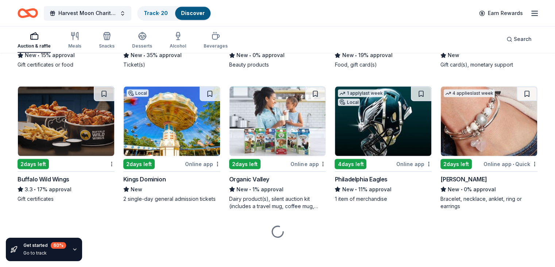
scroll to position [4075, 0]
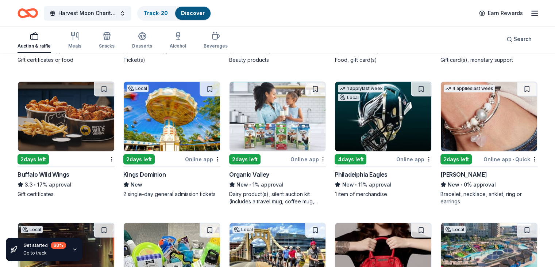
click at [381, 133] on img at bounding box center [383, 115] width 96 height 69
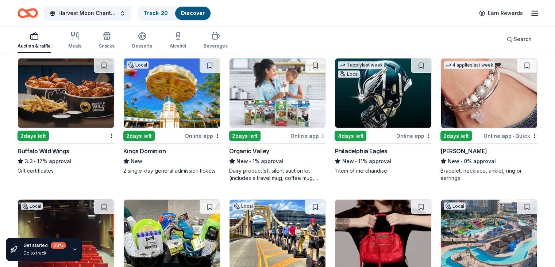
scroll to position [4112, 0]
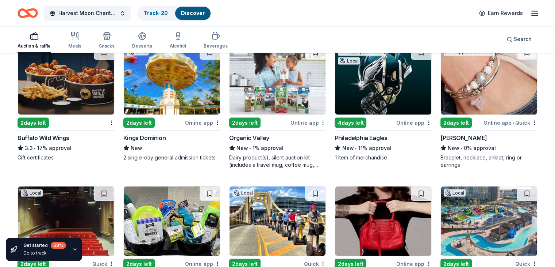
click at [35, 70] on img at bounding box center [66, 79] width 96 height 69
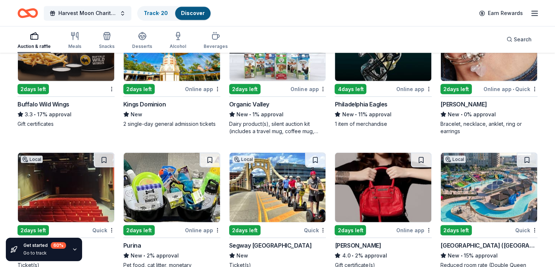
scroll to position [4222, 0]
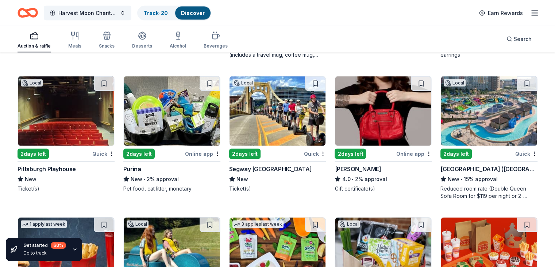
click at [475, 113] on img at bounding box center [489, 110] width 96 height 69
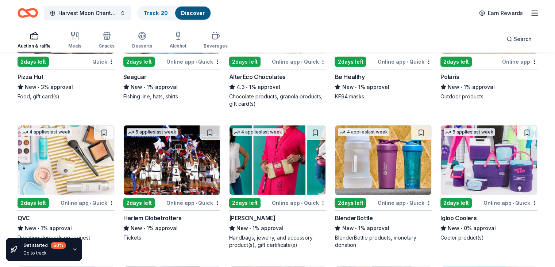
scroll to position [5025, 0]
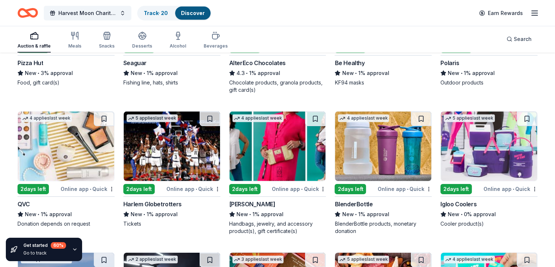
click at [199, 153] on img at bounding box center [172, 145] width 96 height 69
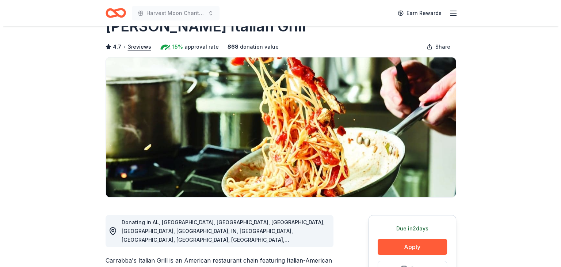
scroll to position [37, 0]
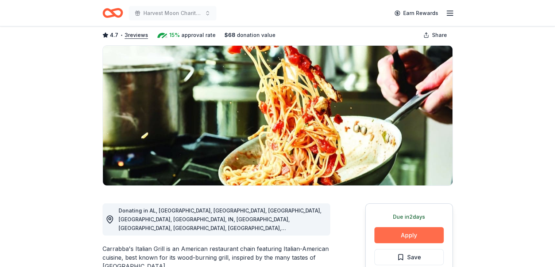
click at [417, 237] on button "Apply" at bounding box center [409, 235] width 69 height 16
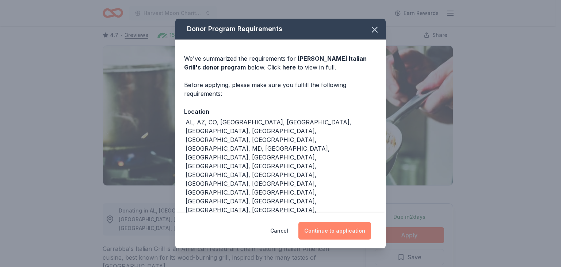
click at [313, 222] on button "Continue to application" at bounding box center [334, 231] width 73 height 18
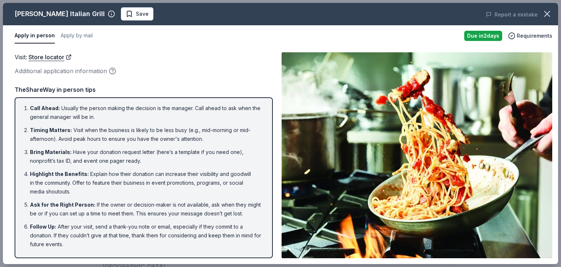
click at [269, 211] on div "Call Ahead : Usually the person making the decision is the manager. Call ahead …" at bounding box center [144, 177] width 258 height 161
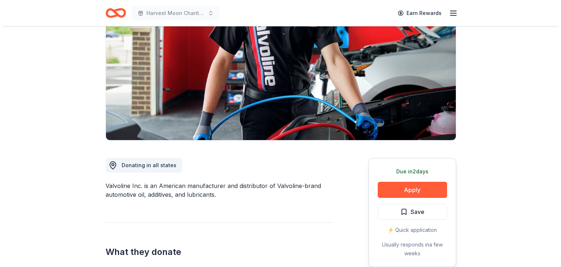
scroll to position [146, 0]
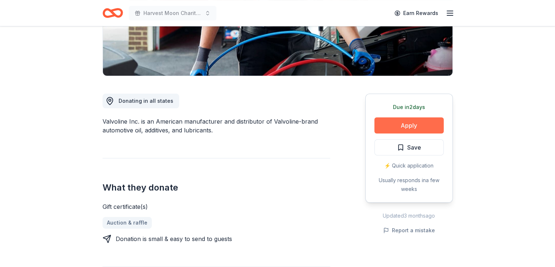
click at [378, 129] on button "Apply" at bounding box center [409, 125] width 69 height 16
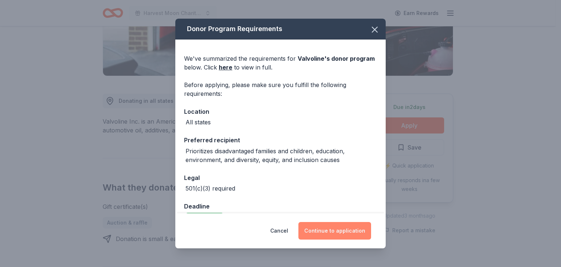
click at [339, 231] on button "Continue to application" at bounding box center [334, 231] width 73 height 18
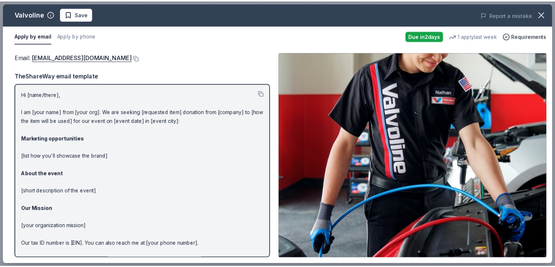
scroll to position [0, 0]
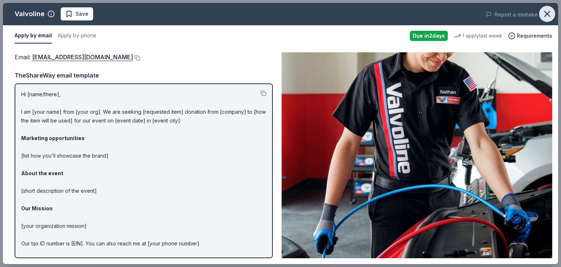
click at [547, 17] on icon "button" at bounding box center [547, 14] width 10 height 10
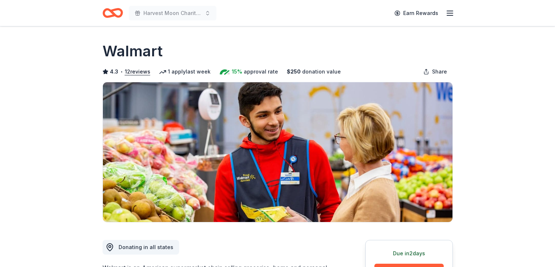
scroll to position [146, 0]
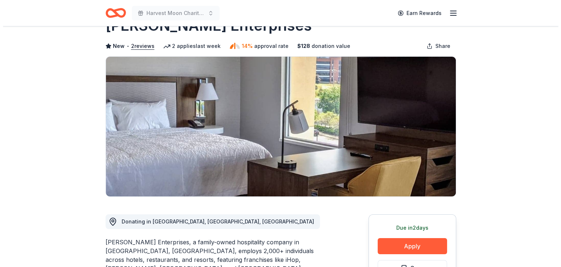
scroll to position [110, 0]
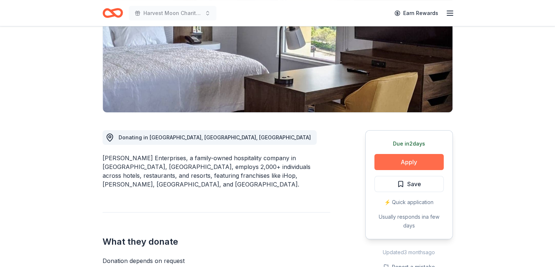
click at [380, 160] on button "Apply" at bounding box center [409, 162] width 69 height 16
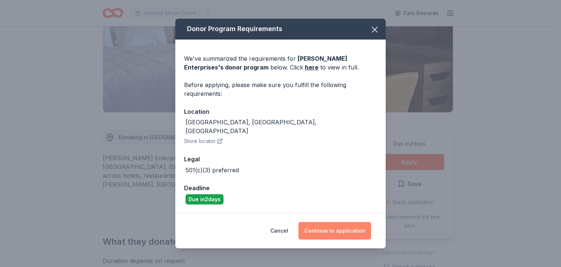
click at [344, 229] on button "Continue to application" at bounding box center [334, 231] width 73 height 18
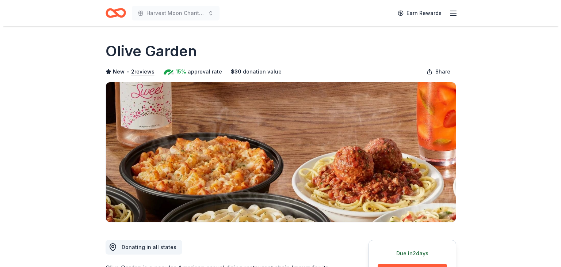
scroll to position [73, 0]
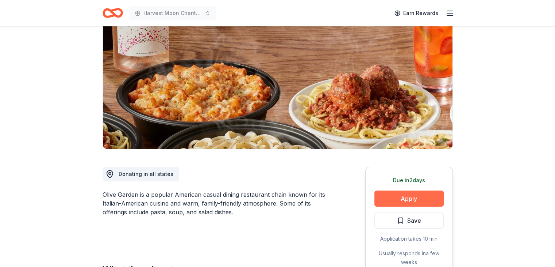
click at [425, 199] on button "Apply" at bounding box center [409, 198] width 69 height 16
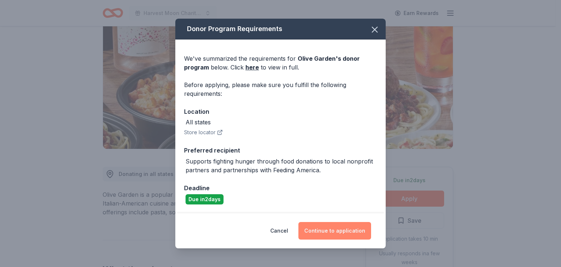
click at [337, 232] on button "Continue to application" at bounding box center [334, 231] width 73 height 18
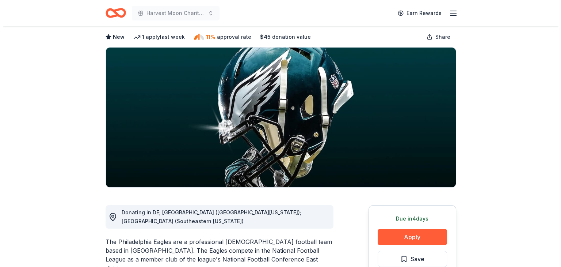
scroll to position [73, 0]
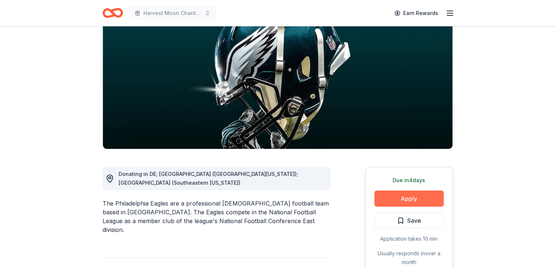
click at [411, 203] on button "Apply" at bounding box center [409, 198] width 69 height 16
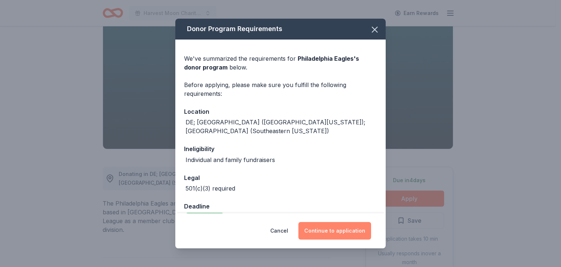
click at [320, 233] on button "Continue to application" at bounding box center [334, 231] width 73 height 18
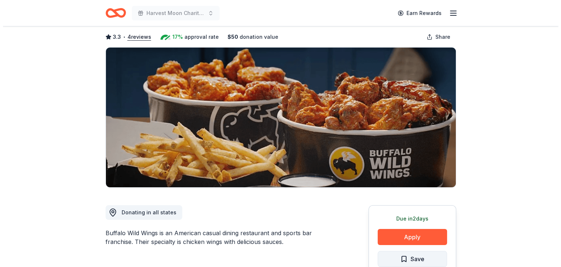
scroll to position [73, 0]
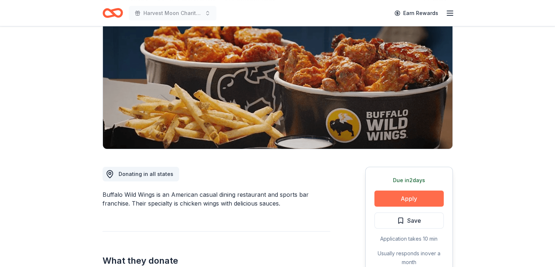
click at [400, 196] on button "Apply" at bounding box center [409, 198] width 69 height 16
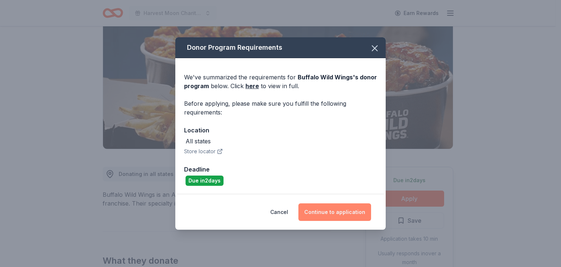
click at [354, 215] on button "Continue to application" at bounding box center [334, 212] width 73 height 18
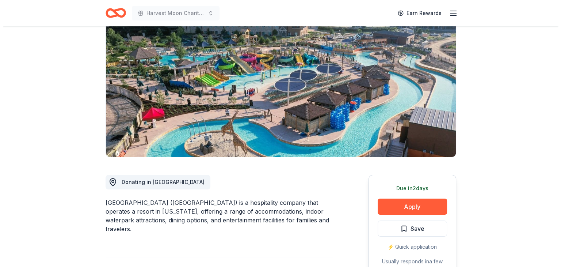
scroll to position [73, 0]
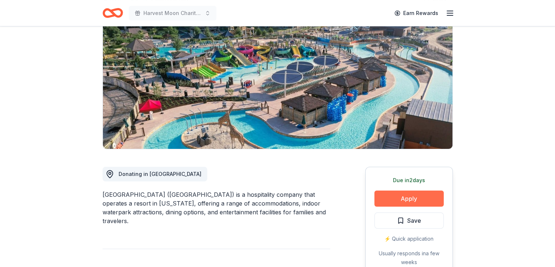
click at [393, 199] on button "Apply" at bounding box center [409, 198] width 69 height 16
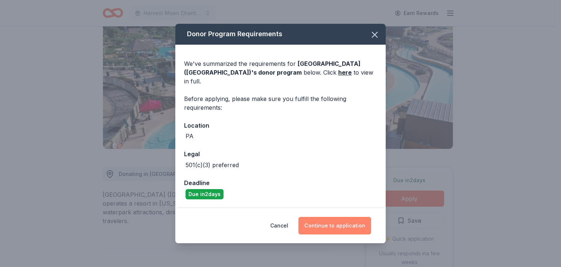
click at [344, 224] on button "Continue to application" at bounding box center [334, 226] width 73 height 18
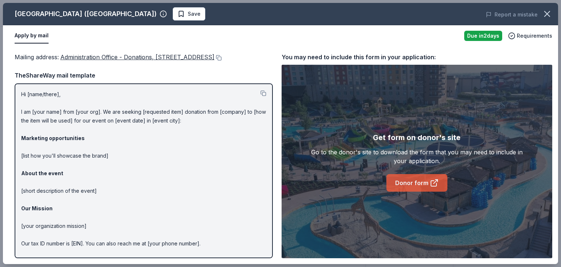
click at [421, 181] on link "Donor form" at bounding box center [416, 183] width 61 height 18
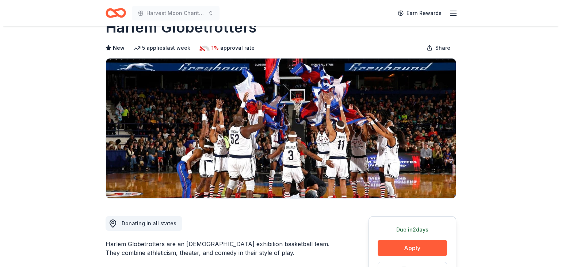
scroll to position [37, 0]
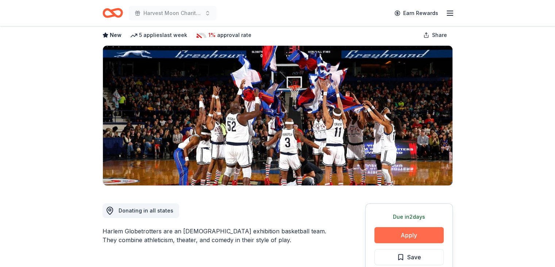
click at [393, 235] on button "Apply" at bounding box center [409, 235] width 69 height 16
